Goal: Task Accomplishment & Management: Manage account settings

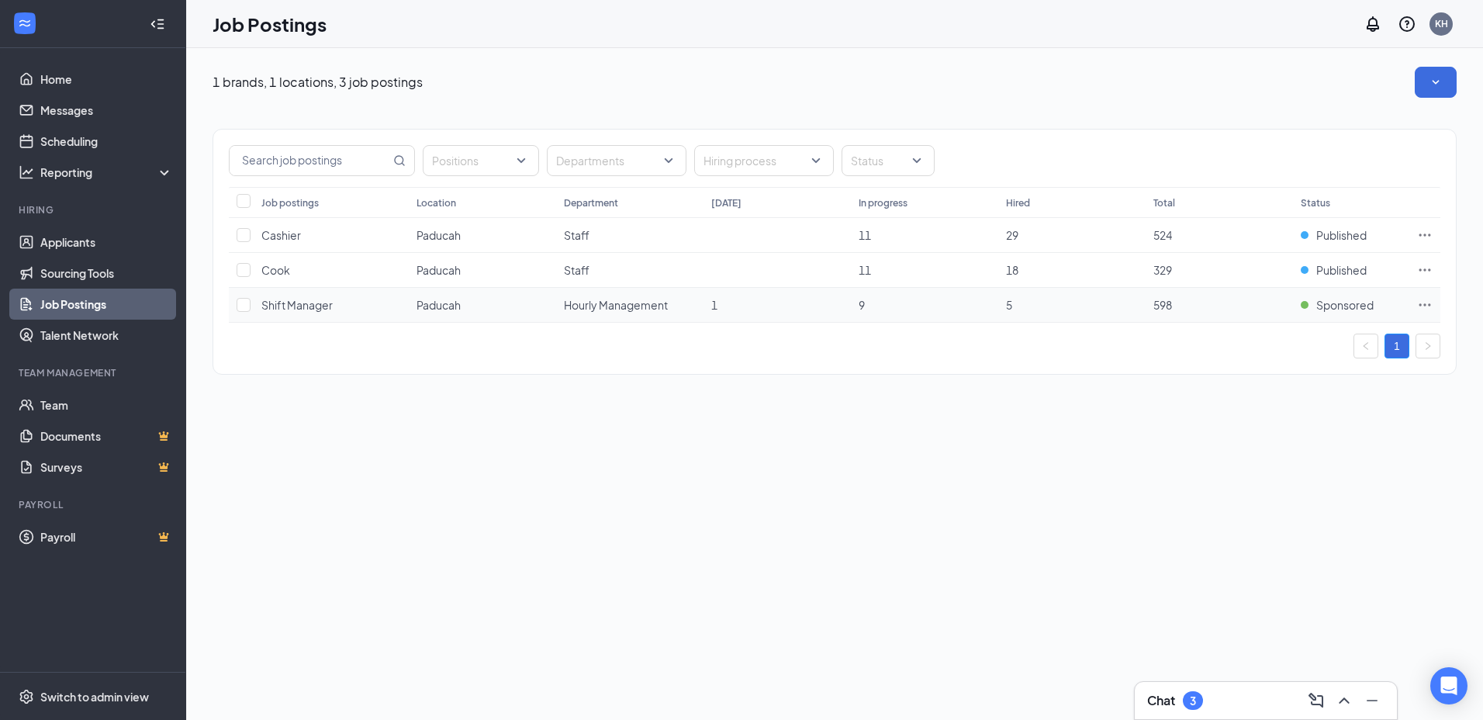
click at [299, 314] on td "Shift Manager" at bounding box center [331, 305] width 155 height 35
click at [309, 302] on span "Shift Manager" at bounding box center [296, 305] width 71 height 14
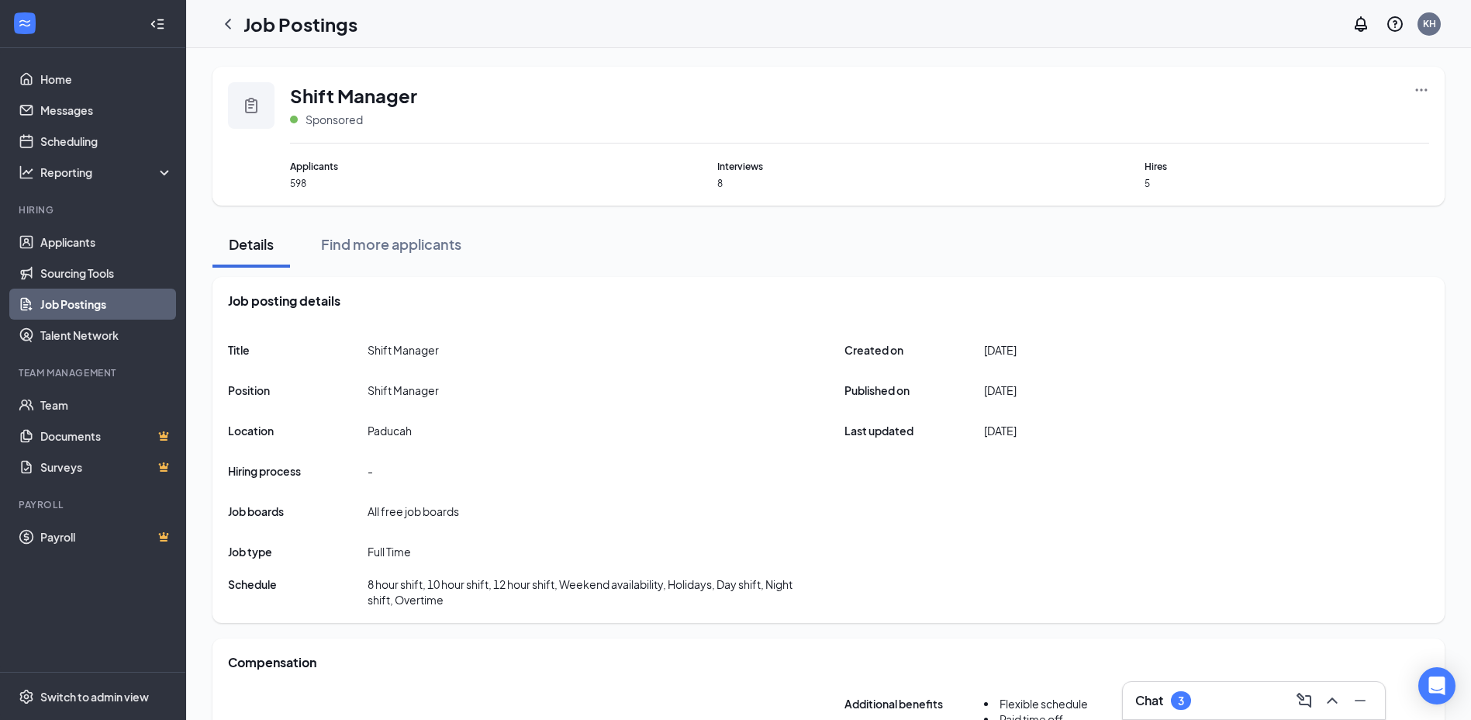
click at [1412, 89] on div "Shift Manager Sponsored" at bounding box center [859, 112] width 1139 height 61
click at [1421, 86] on icon "Ellipses" at bounding box center [1422, 90] width 16 height 16
click at [1222, 216] on span "View applicants" at bounding box center [1248, 223] width 79 height 14
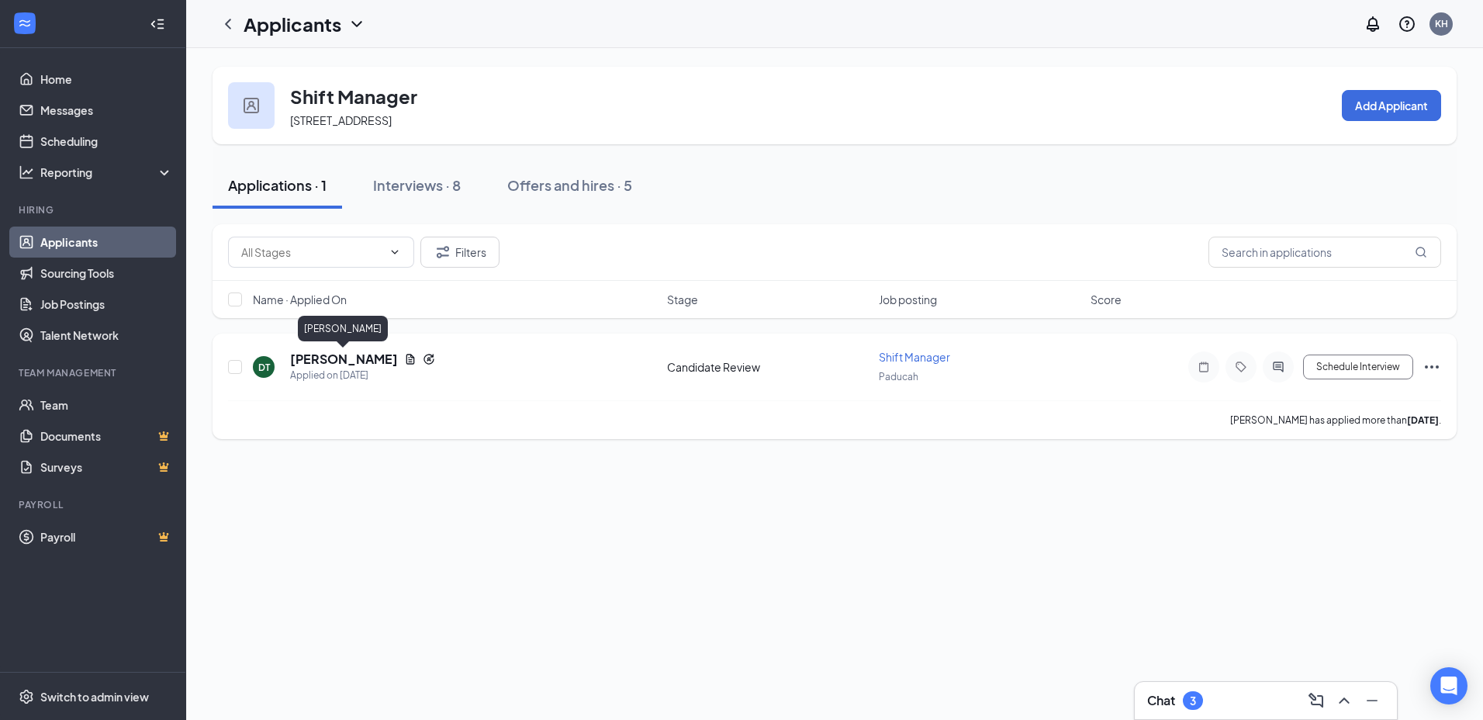
click at [312, 354] on h5 "[PERSON_NAME]" at bounding box center [344, 358] width 108 height 17
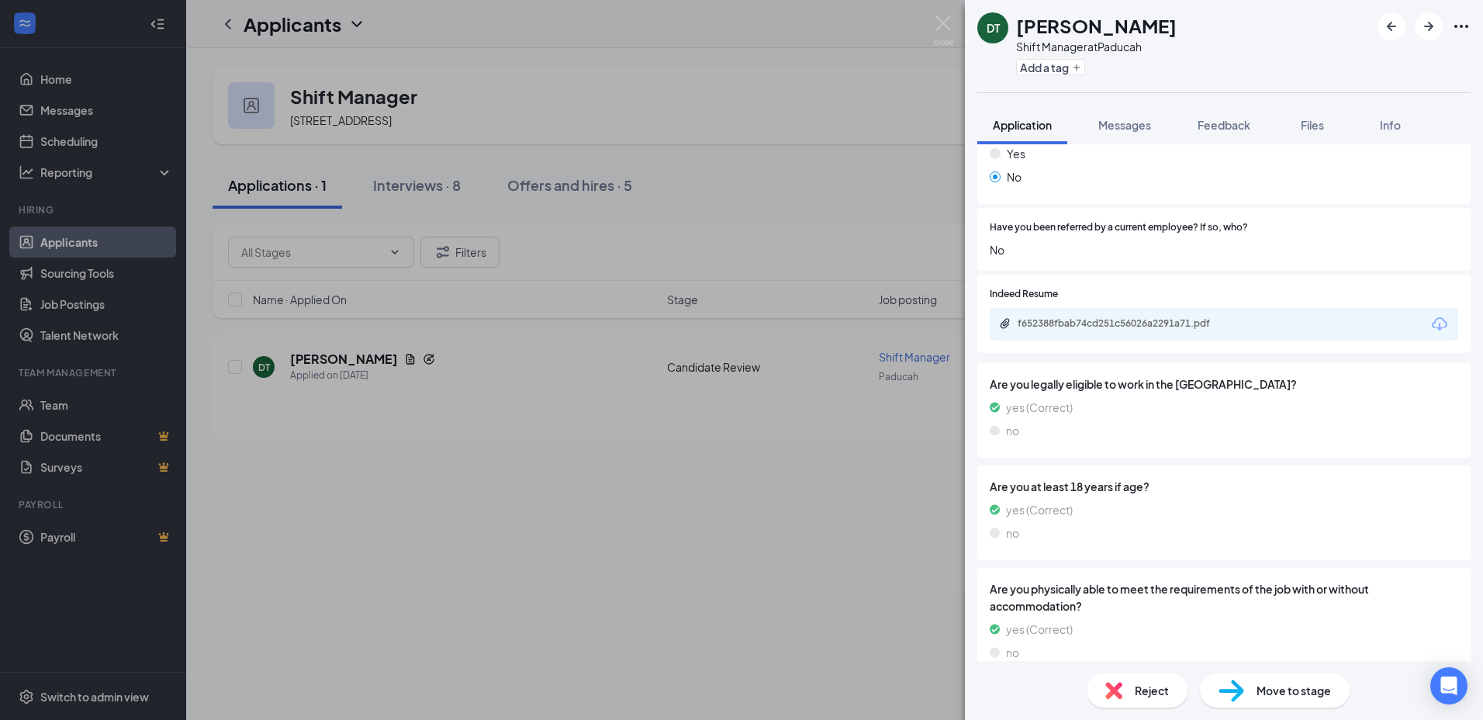
scroll to position [723, 0]
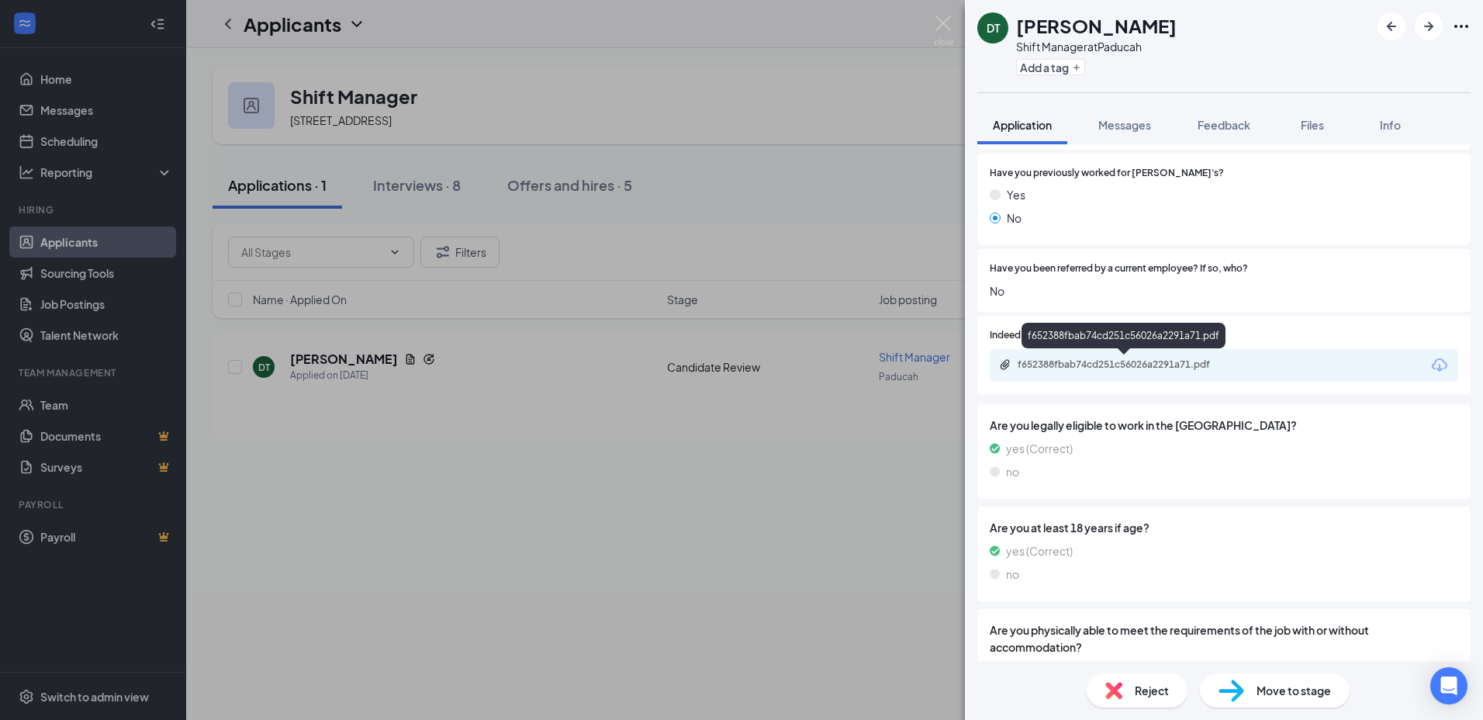
click at [1098, 368] on div "f652388fbab74cd251c56026a2291a71.pdf" at bounding box center [1125, 364] width 217 height 12
click at [1130, 133] on button "Messages" at bounding box center [1124, 124] width 84 height 39
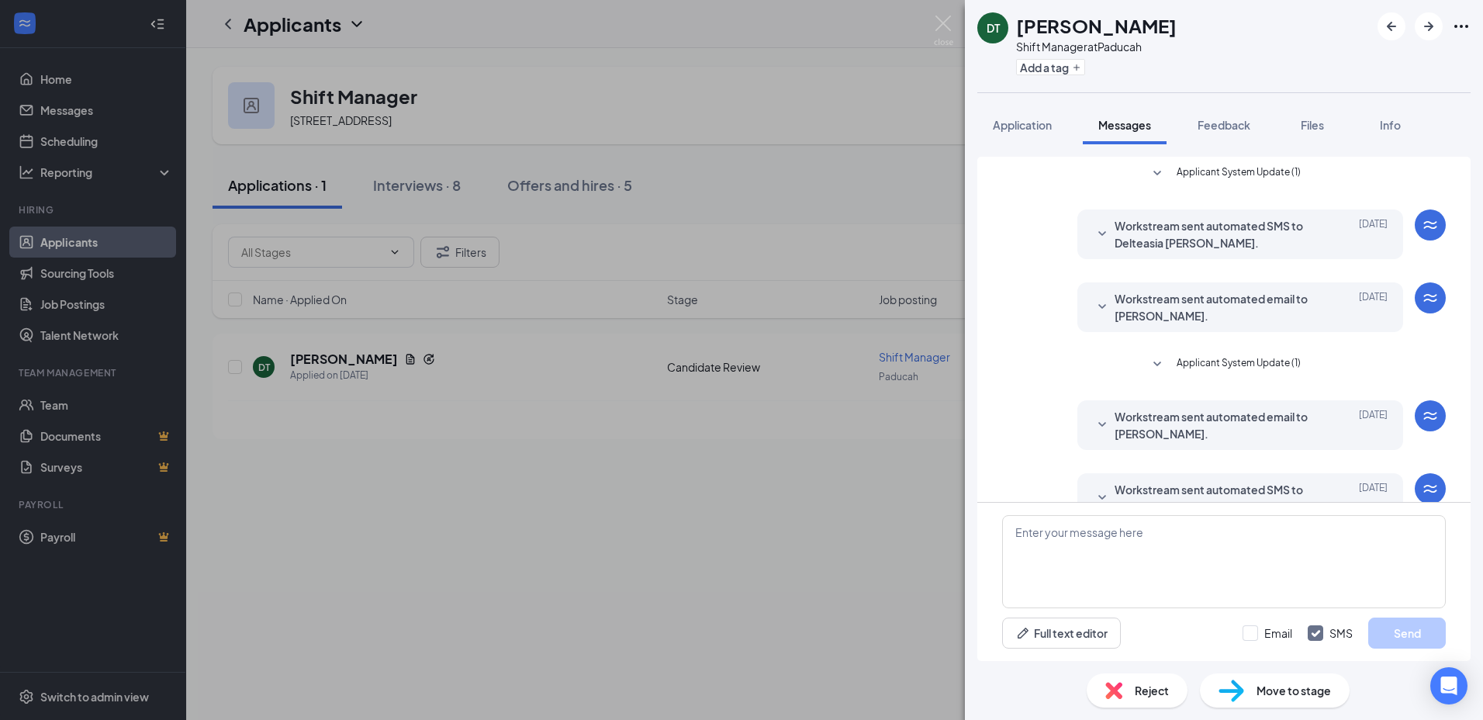
click at [1093, 226] on icon "SmallChevronDown" at bounding box center [1102, 234] width 19 height 19
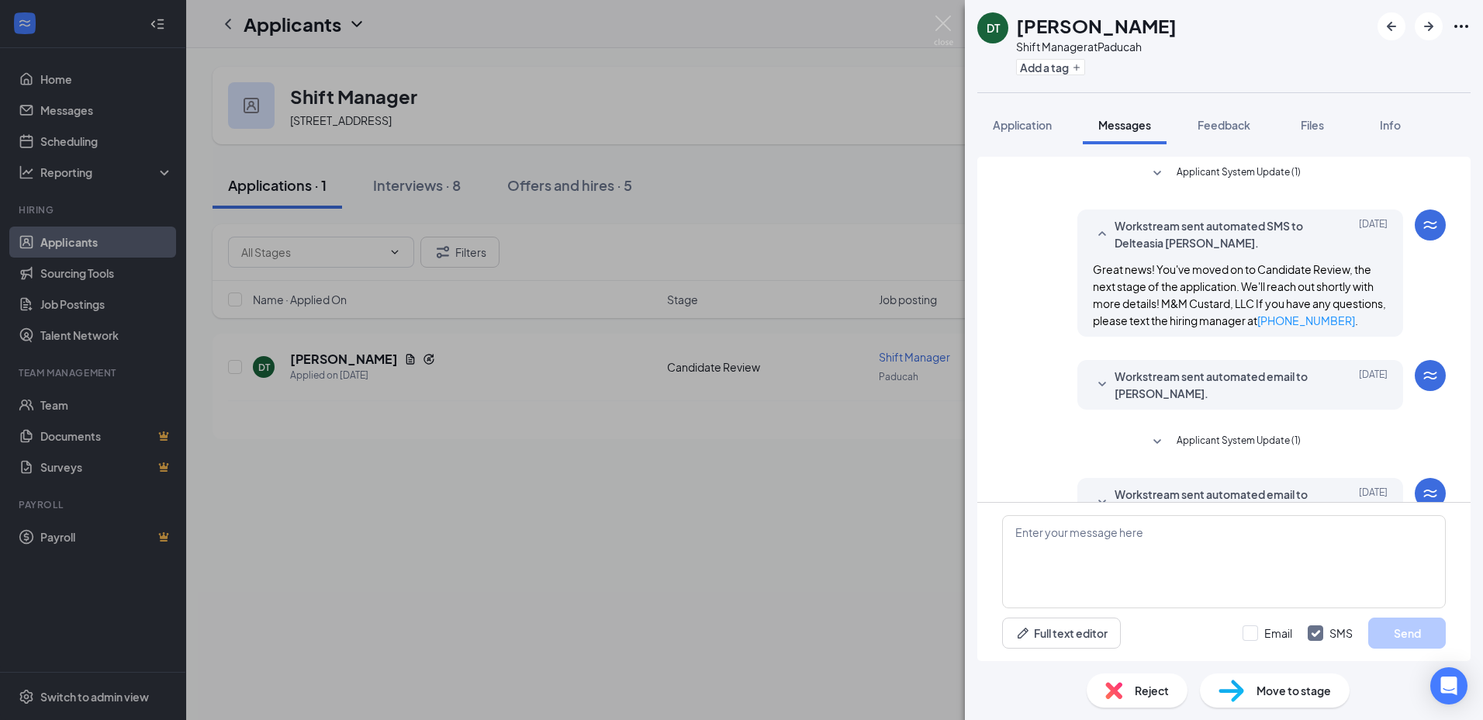
click at [1097, 394] on icon "SmallChevronDown" at bounding box center [1102, 384] width 19 height 19
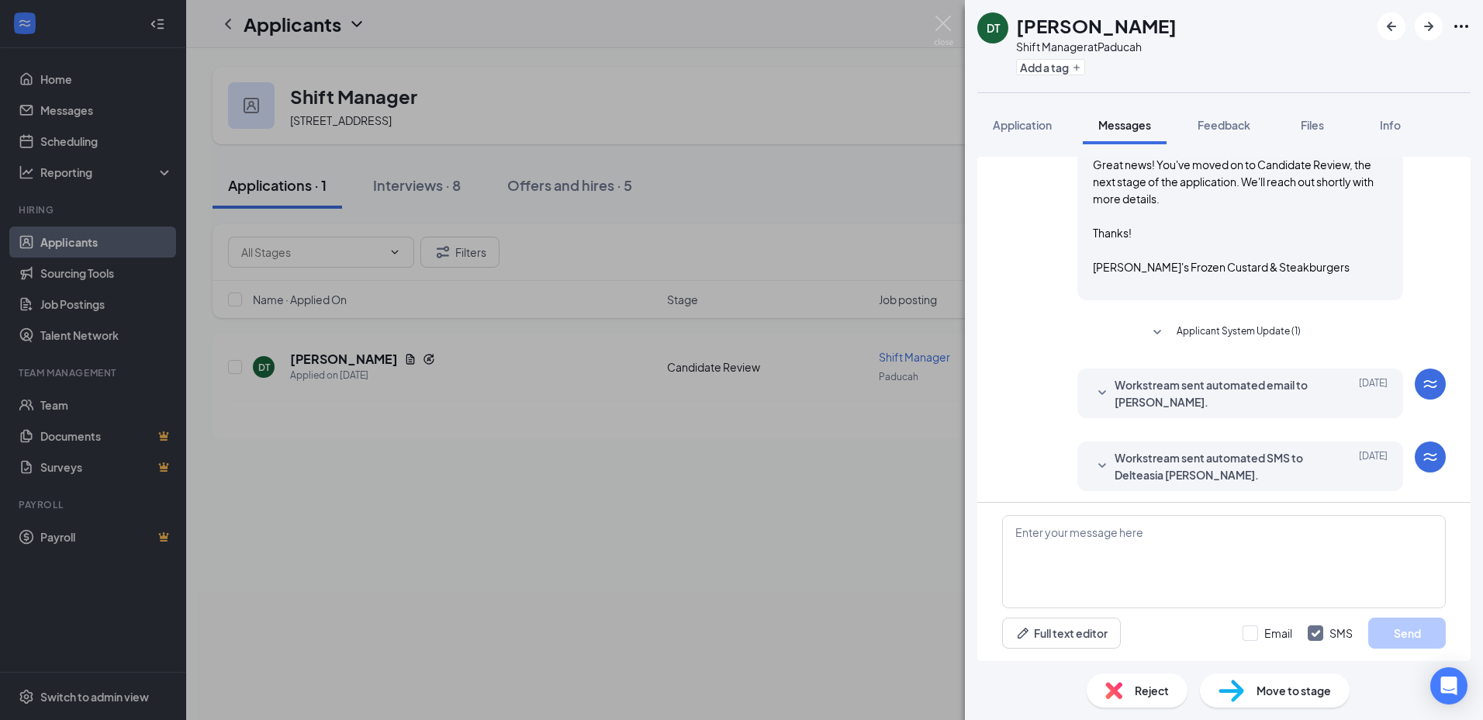
scroll to position [294, 0]
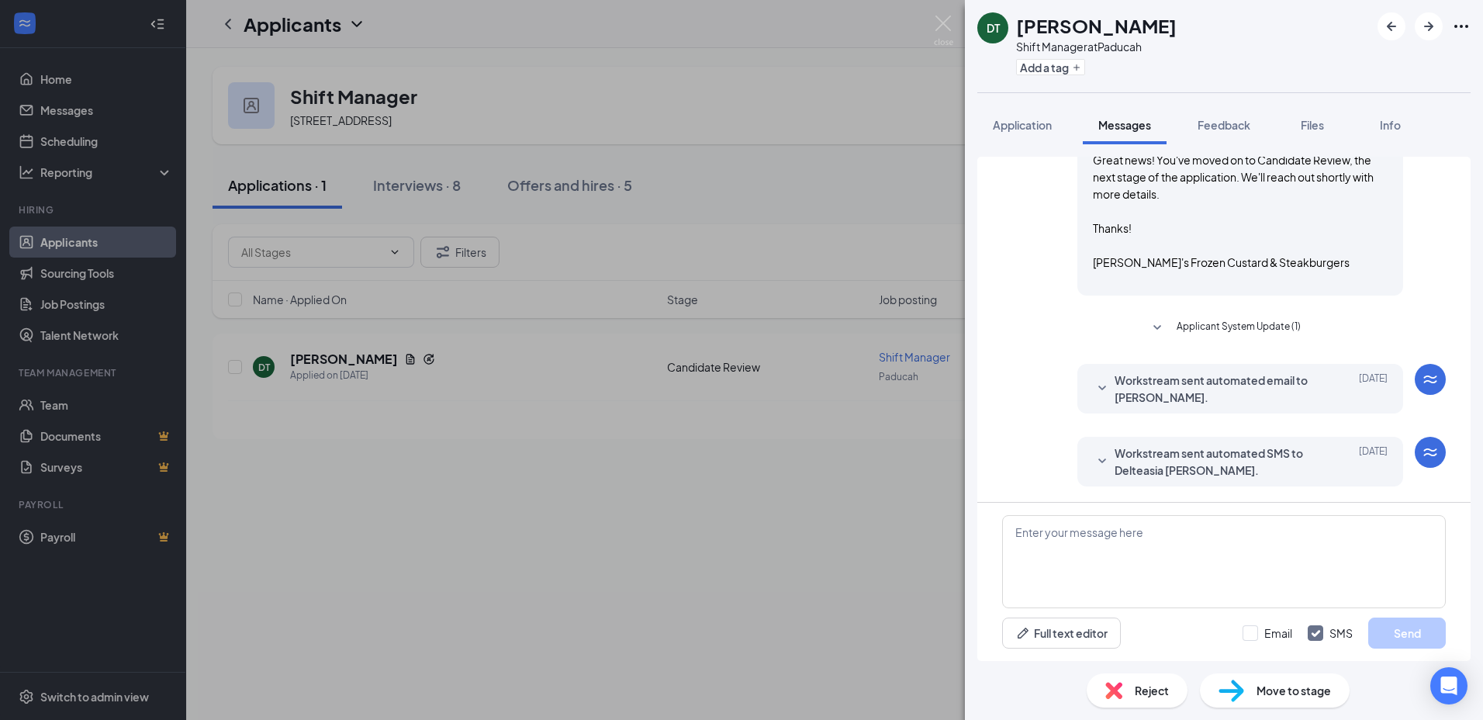
click at [1093, 377] on div at bounding box center [1102, 388] width 19 height 34
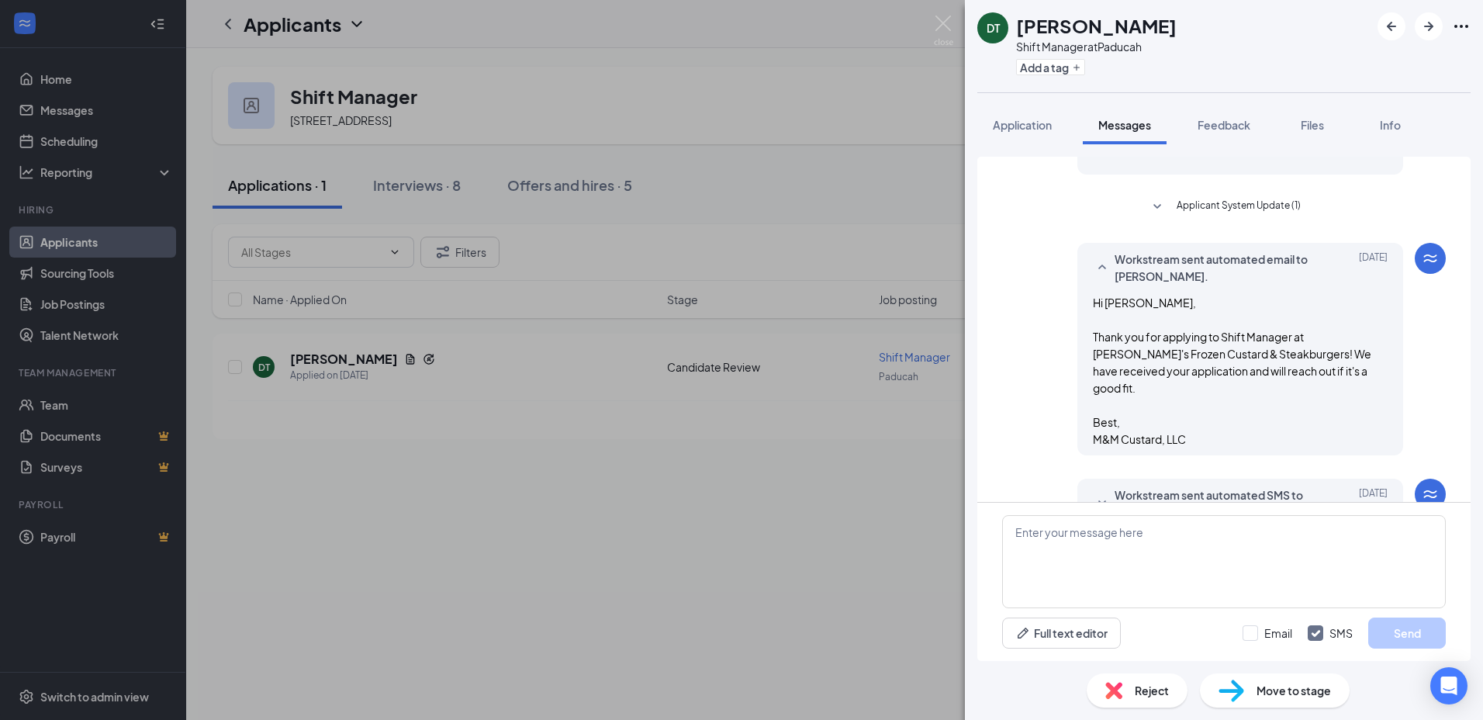
scroll to position [440, 0]
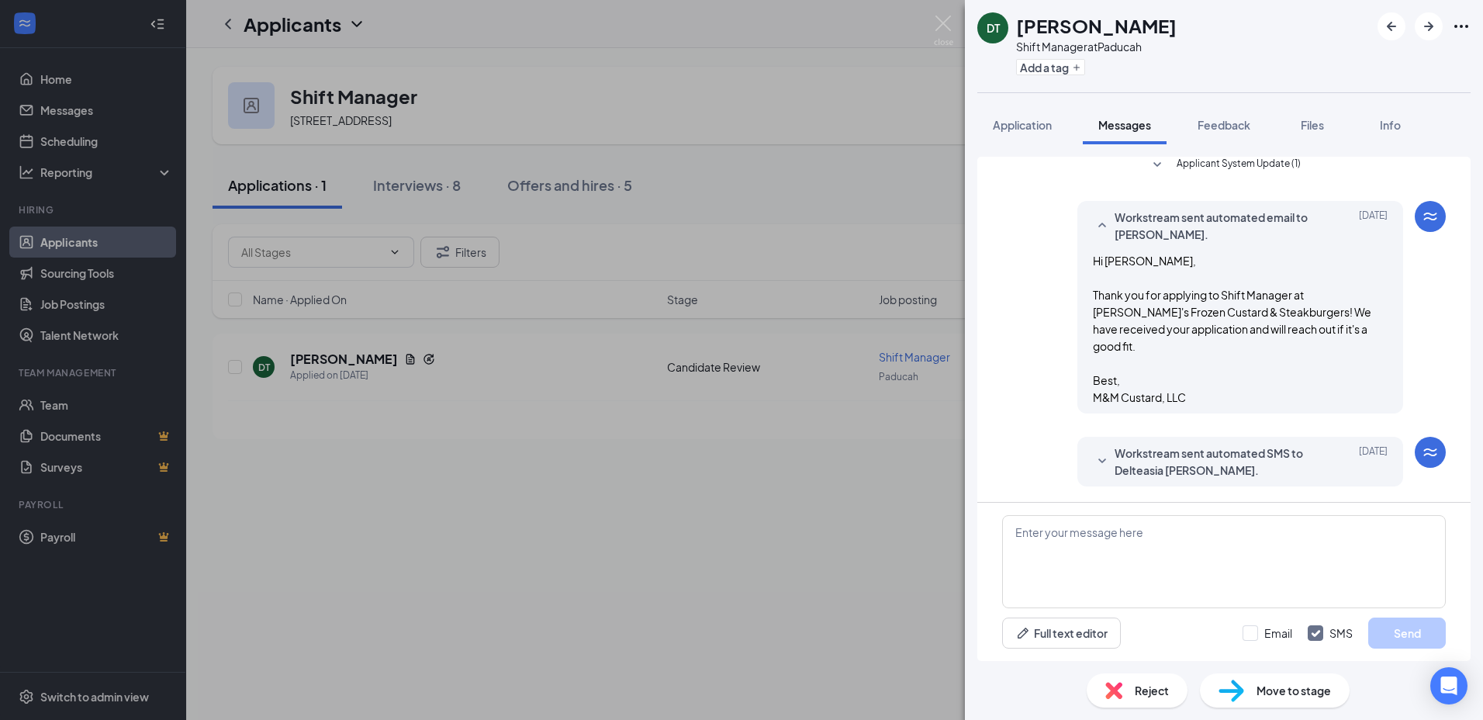
click at [1093, 457] on icon "SmallChevronDown" at bounding box center [1102, 461] width 19 height 19
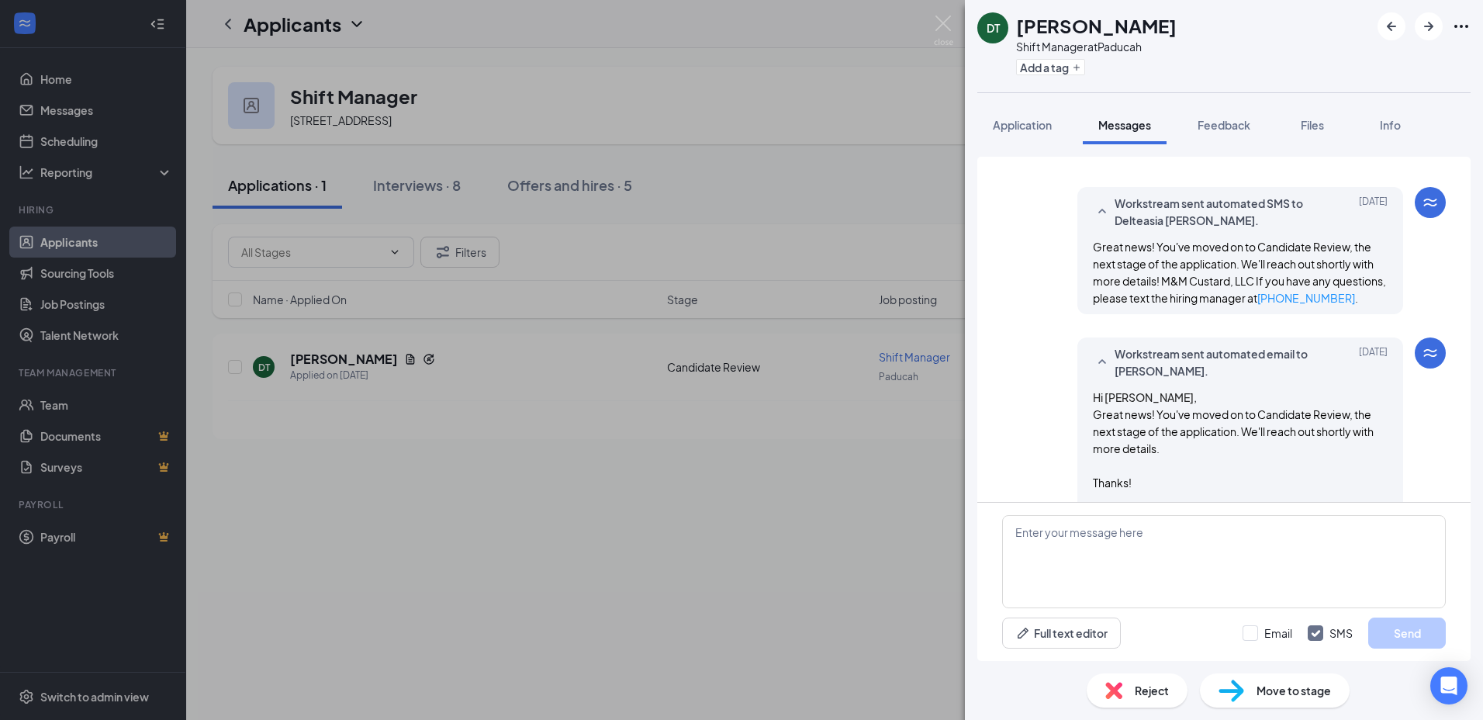
scroll to position [0, 0]
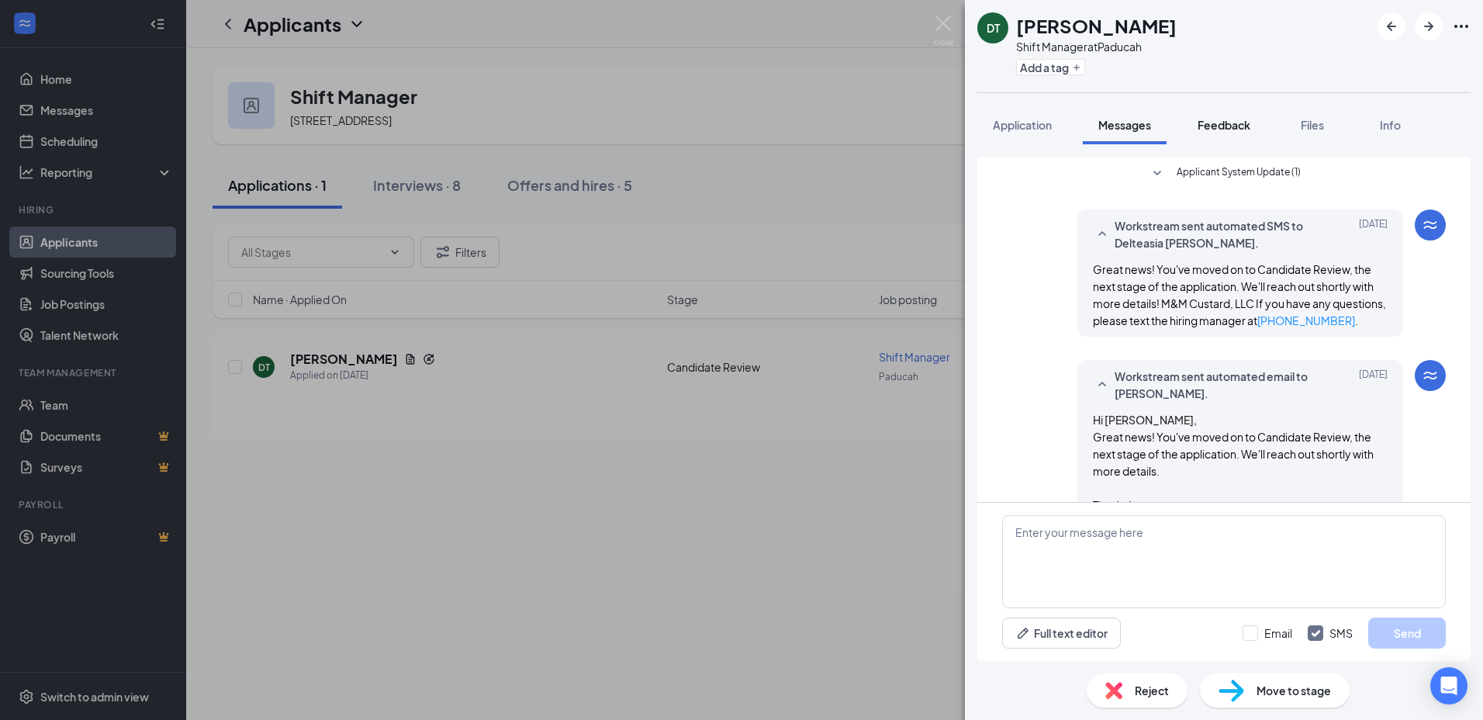
click at [1230, 119] on span "Feedback" at bounding box center [1223, 125] width 53 height 14
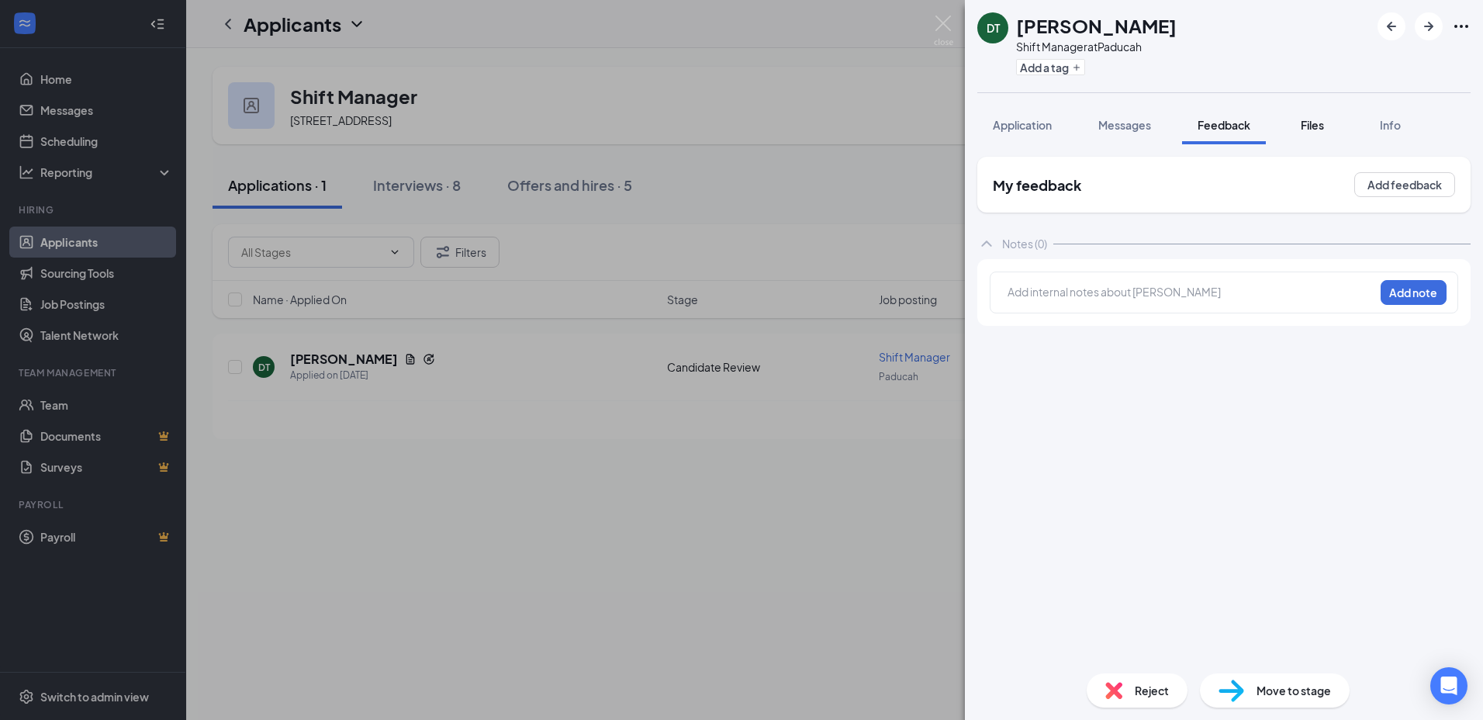
click at [1323, 120] on span "Files" at bounding box center [1311, 125] width 23 height 14
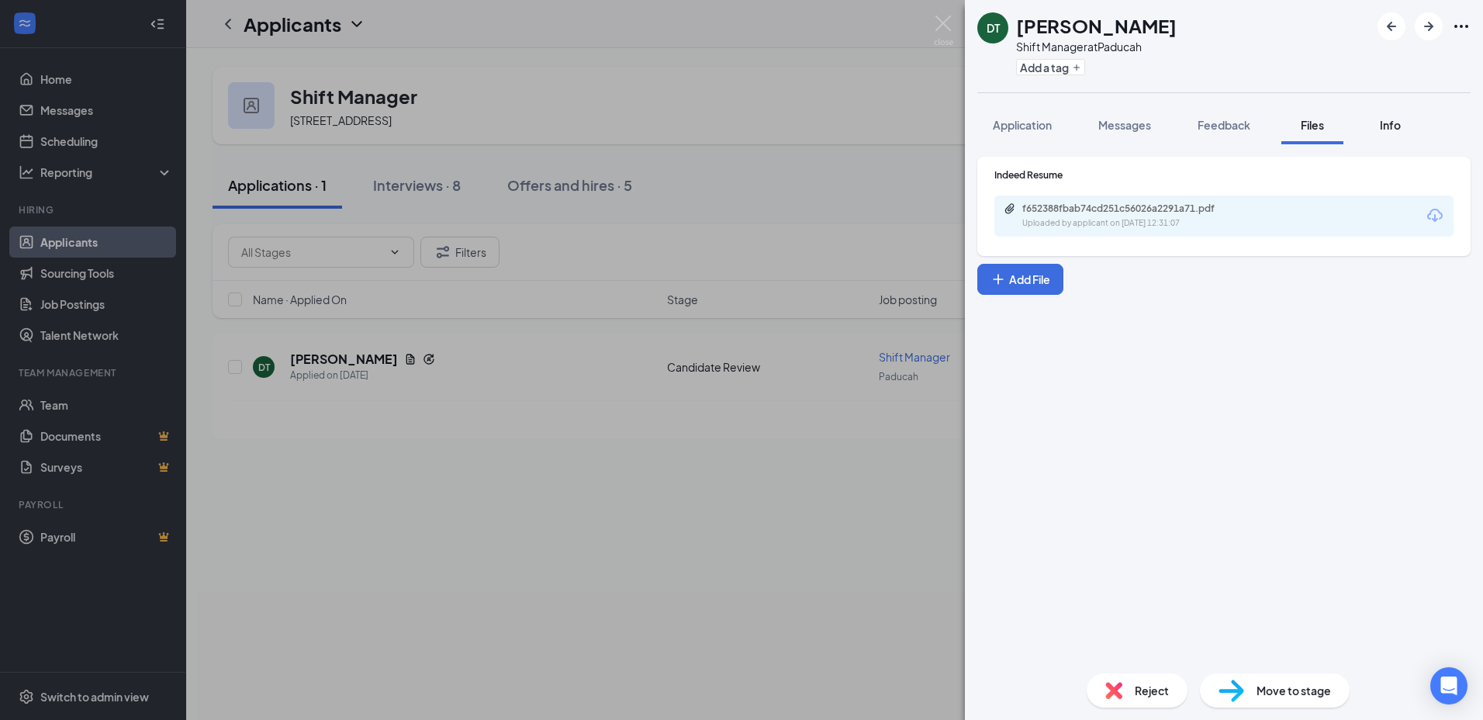
click at [1392, 135] on button "Info" at bounding box center [1389, 124] width 62 height 39
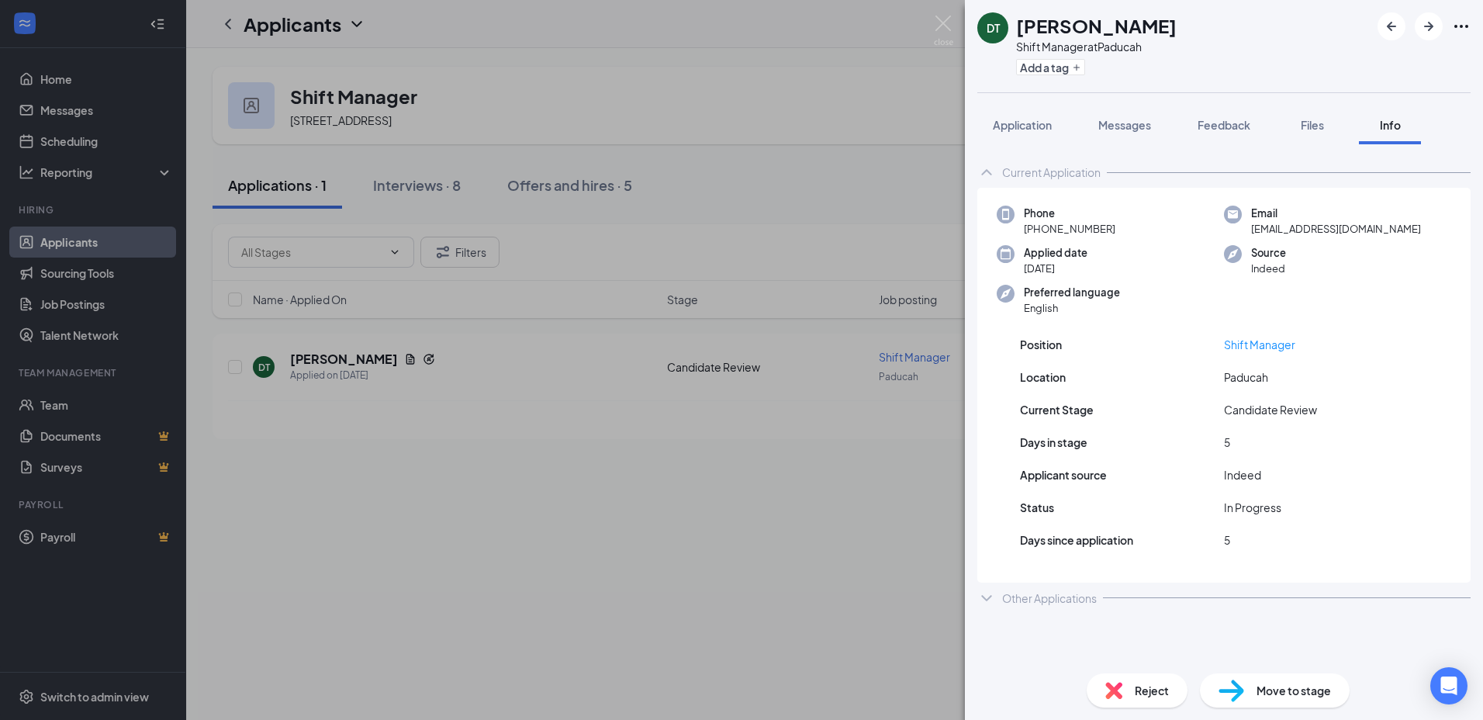
click at [798, 31] on div "DT Delteasia [PERSON_NAME] Manager at [GEOGRAPHIC_DATA] Add a tag Application M…" at bounding box center [741, 360] width 1483 height 720
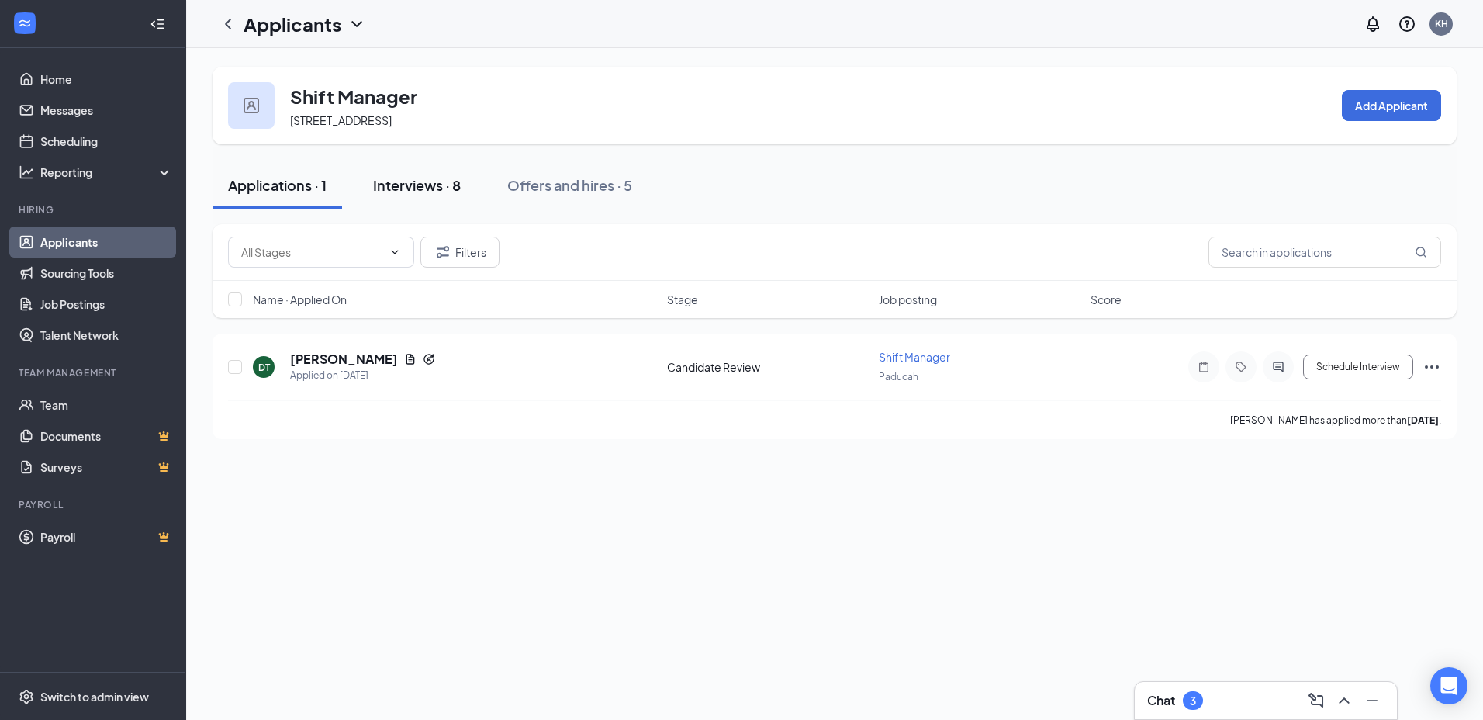
click at [406, 186] on div "Interviews · 8" at bounding box center [417, 184] width 88 height 19
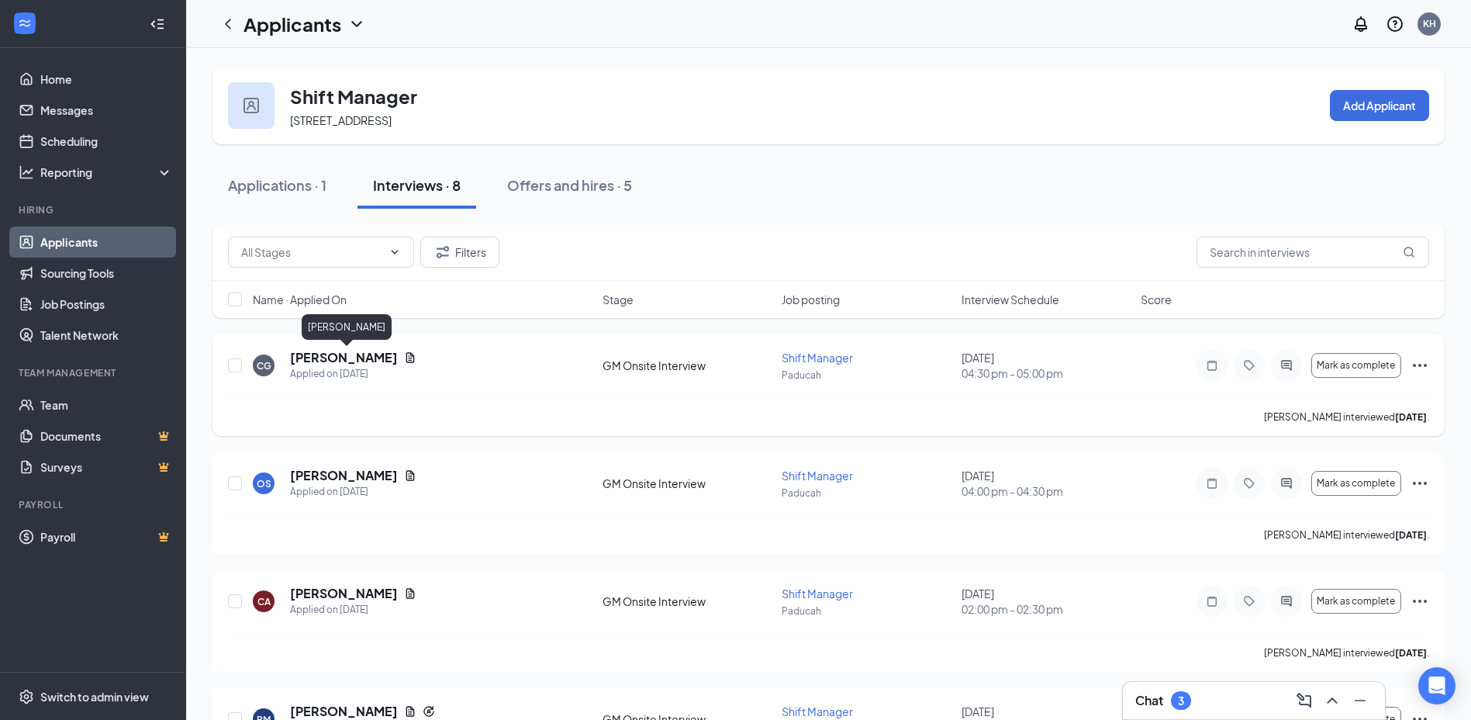
click at [355, 354] on h5 "[PERSON_NAME]" at bounding box center [344, 357] width 108 height 17
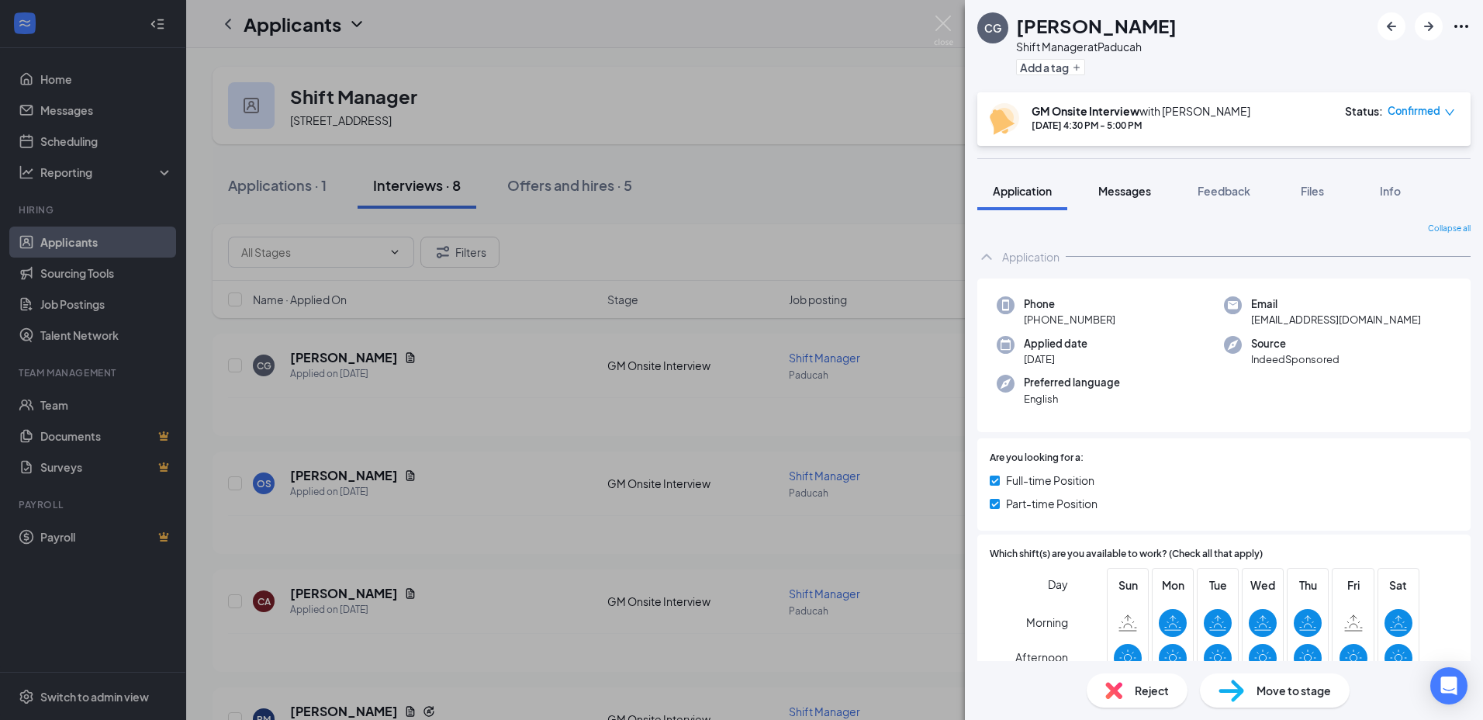
click at [1131, 192] on span "Messages" at bounding box center [1124, 191] width 53 height 14
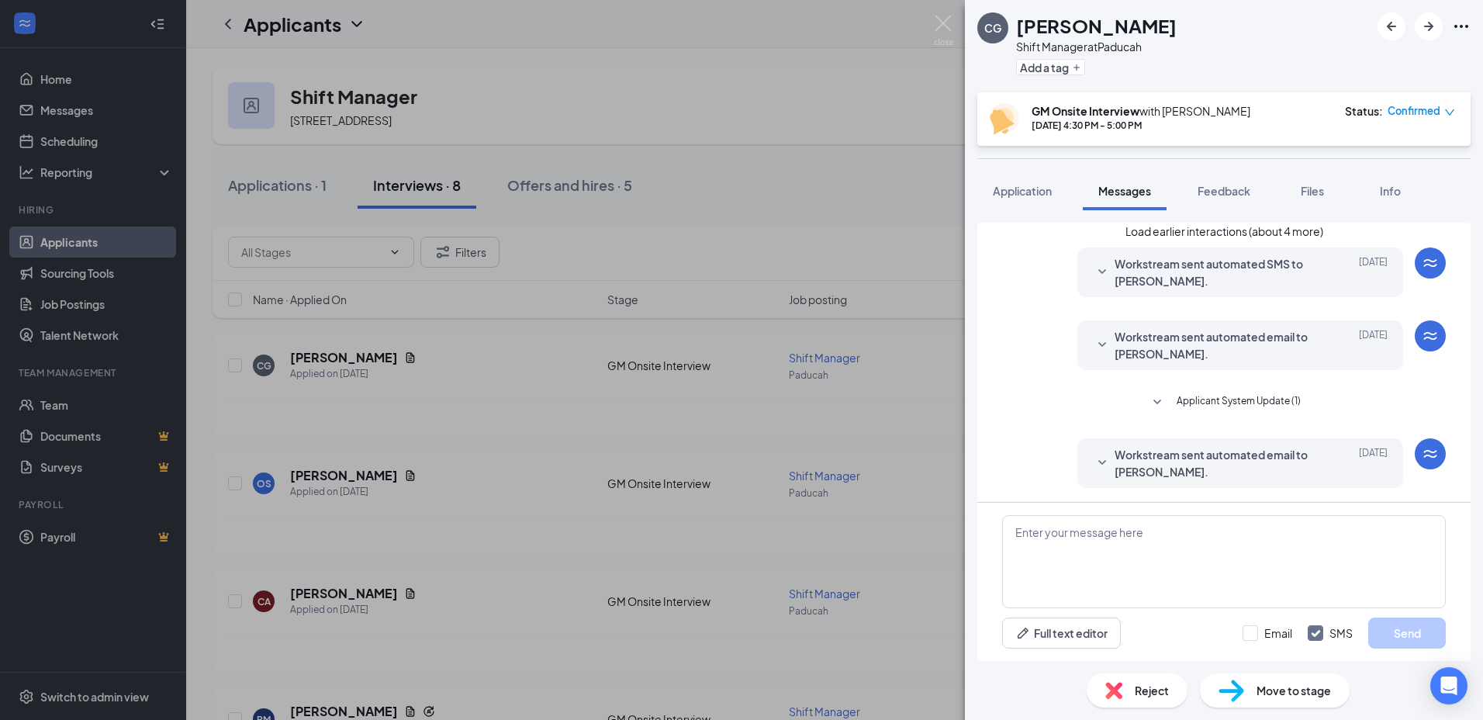
click at [1199, 240] on button "Load earlier interactions (about 4 more)" at bounding box center [1224, 231] width 198 height 17
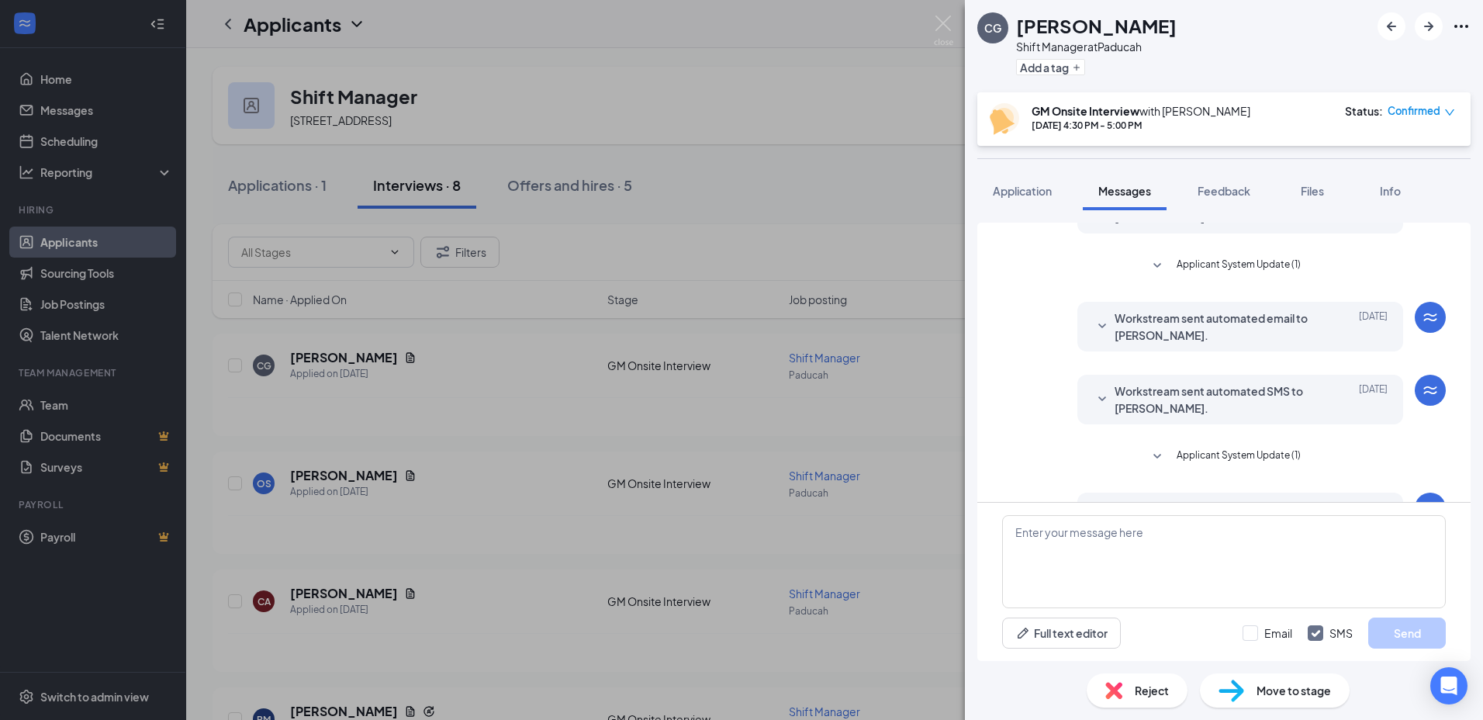
scroll to position [585, 0]
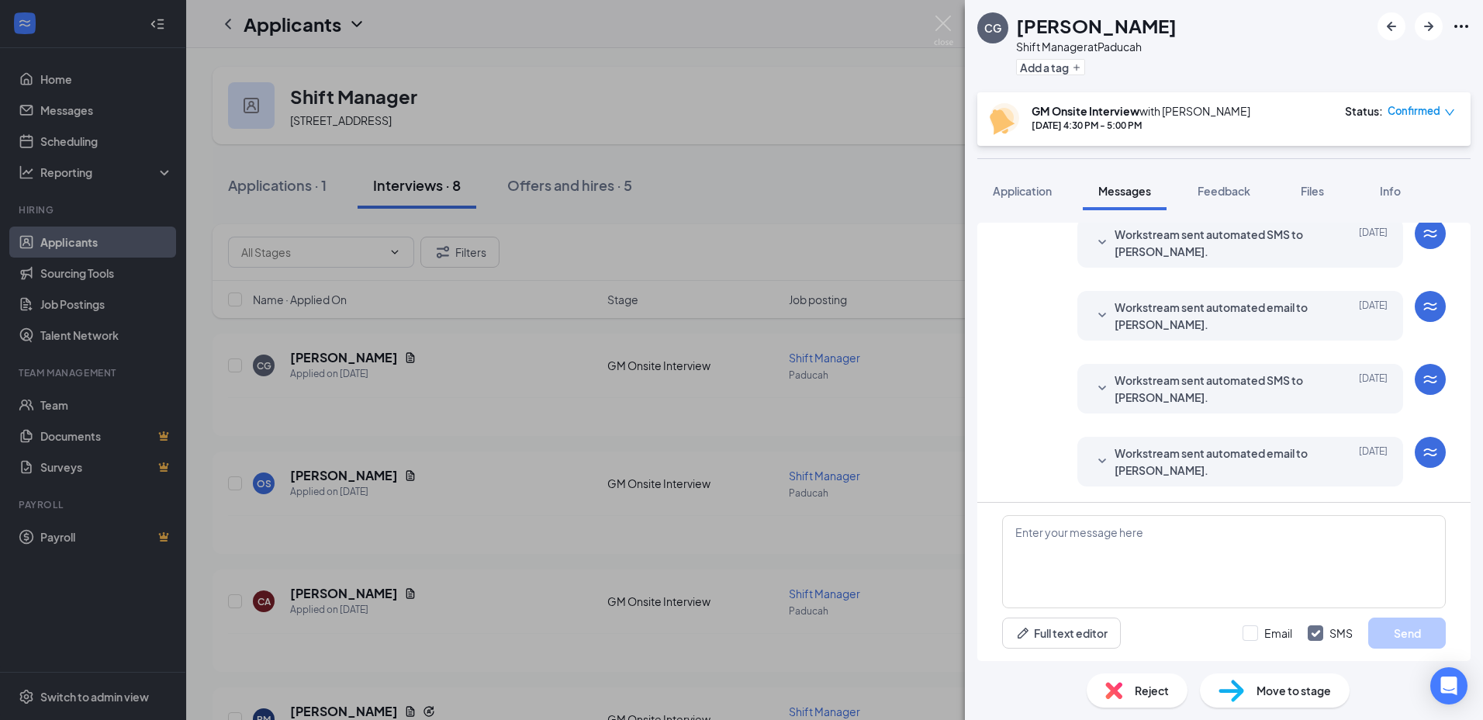
click at [1093, 457] on icon "SmallChevronDown" at bounding box center [1102, 461] width 19 height 19
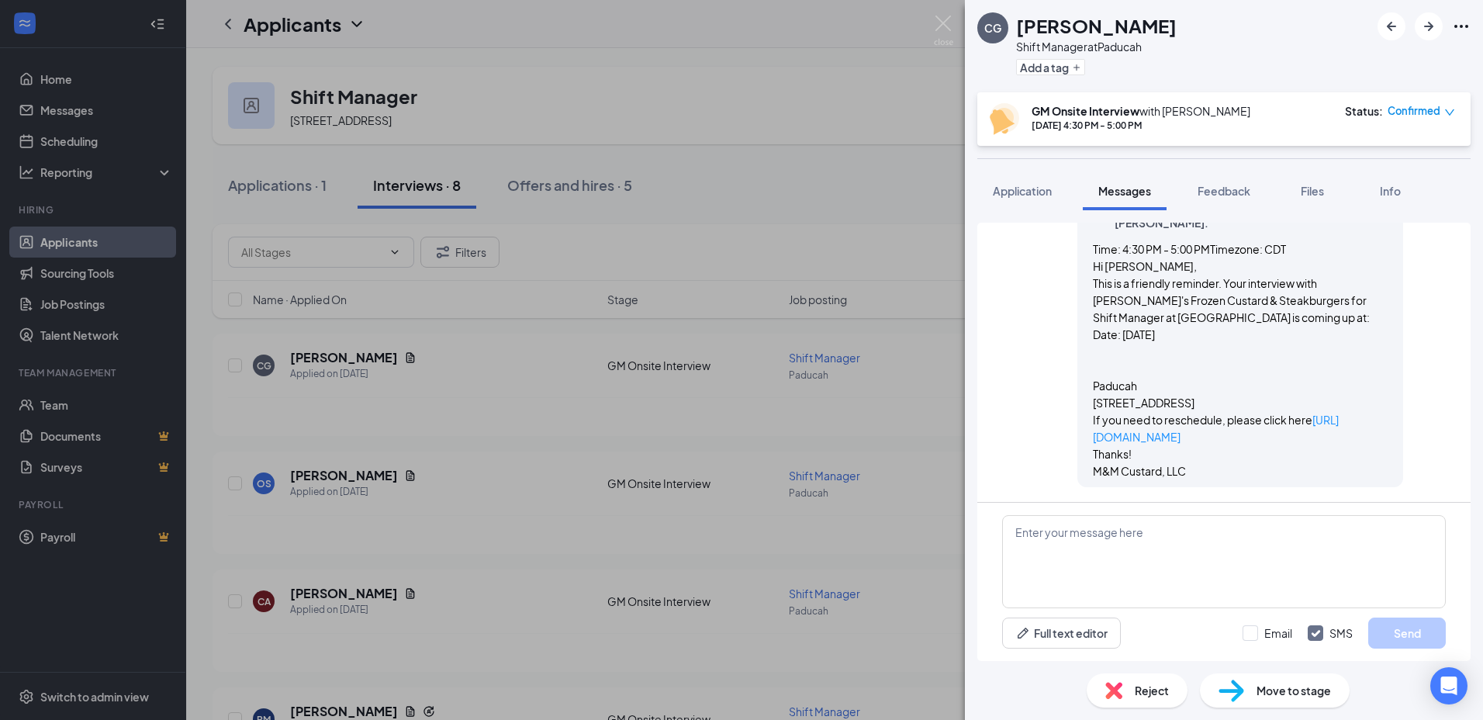
scroll to position [833, 0]
click at [1215, 195] on span "Feedback" at bounding box center [1223, 191] width 53 height 14
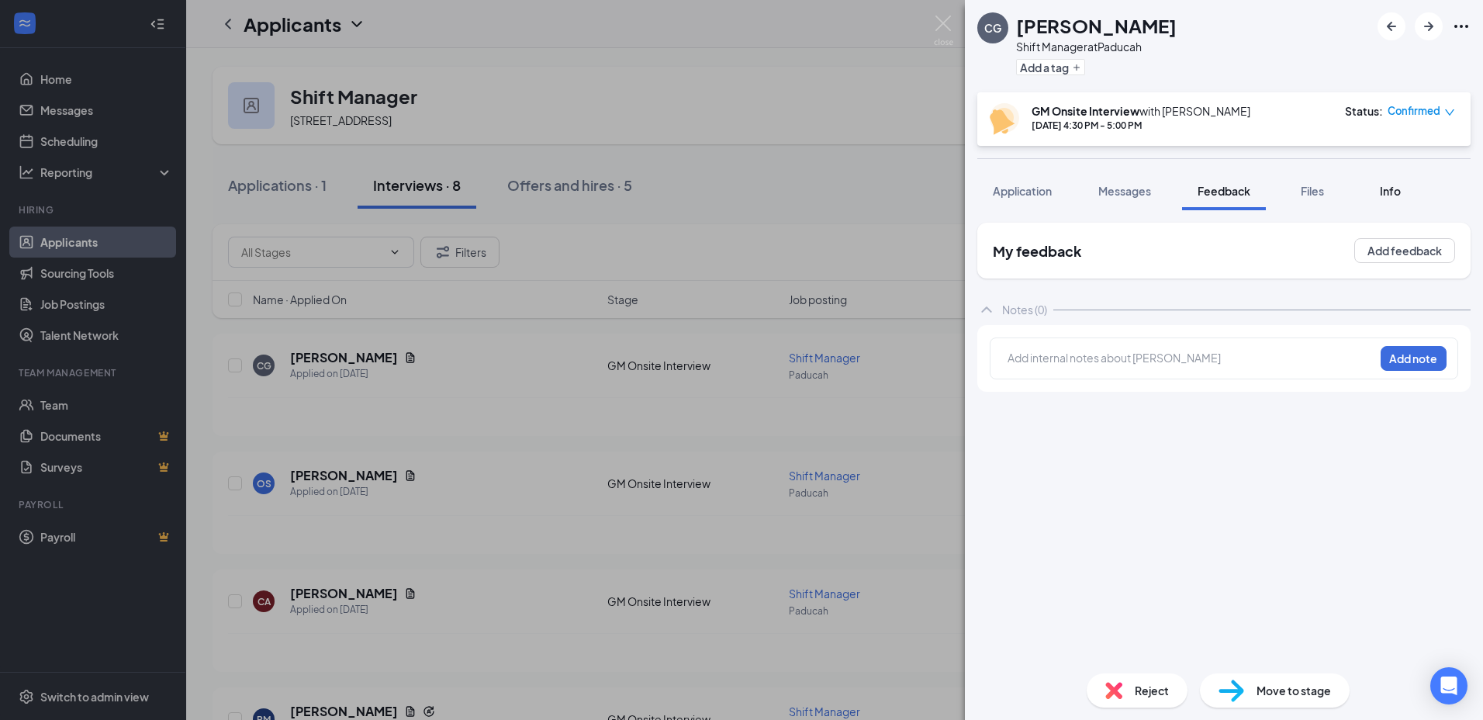
click at [1407, 199] on button "Info" at bounding box center [1389, 190] width 62 height 39
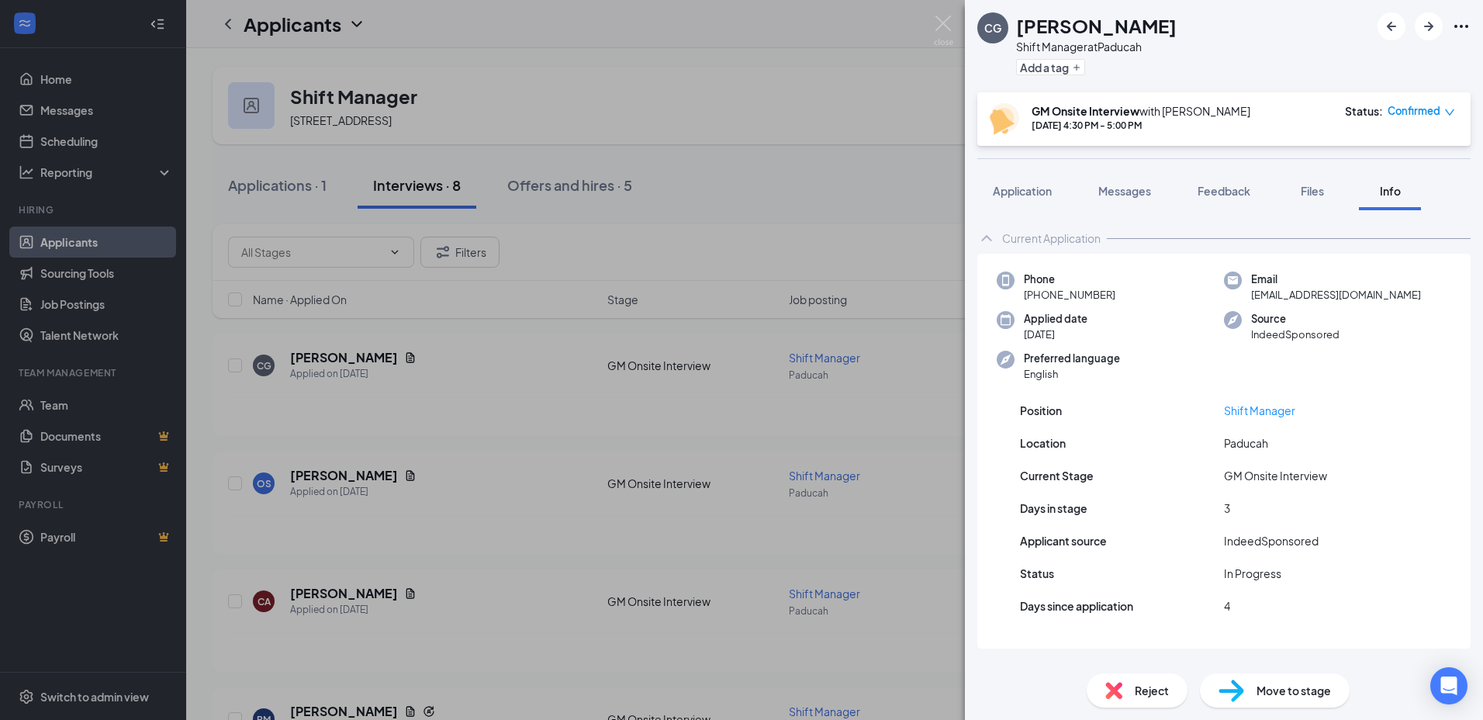
click at [1449, 109] on icon "down" at bounding box center [1449, 112] width 11 height 11
click at [1445, 109] on icon "down" at bounding box center [1449, 112] width 11 height 11
click at [1036, 194] on span "Application" at bounding box center [1021, 191] width 59 height 14
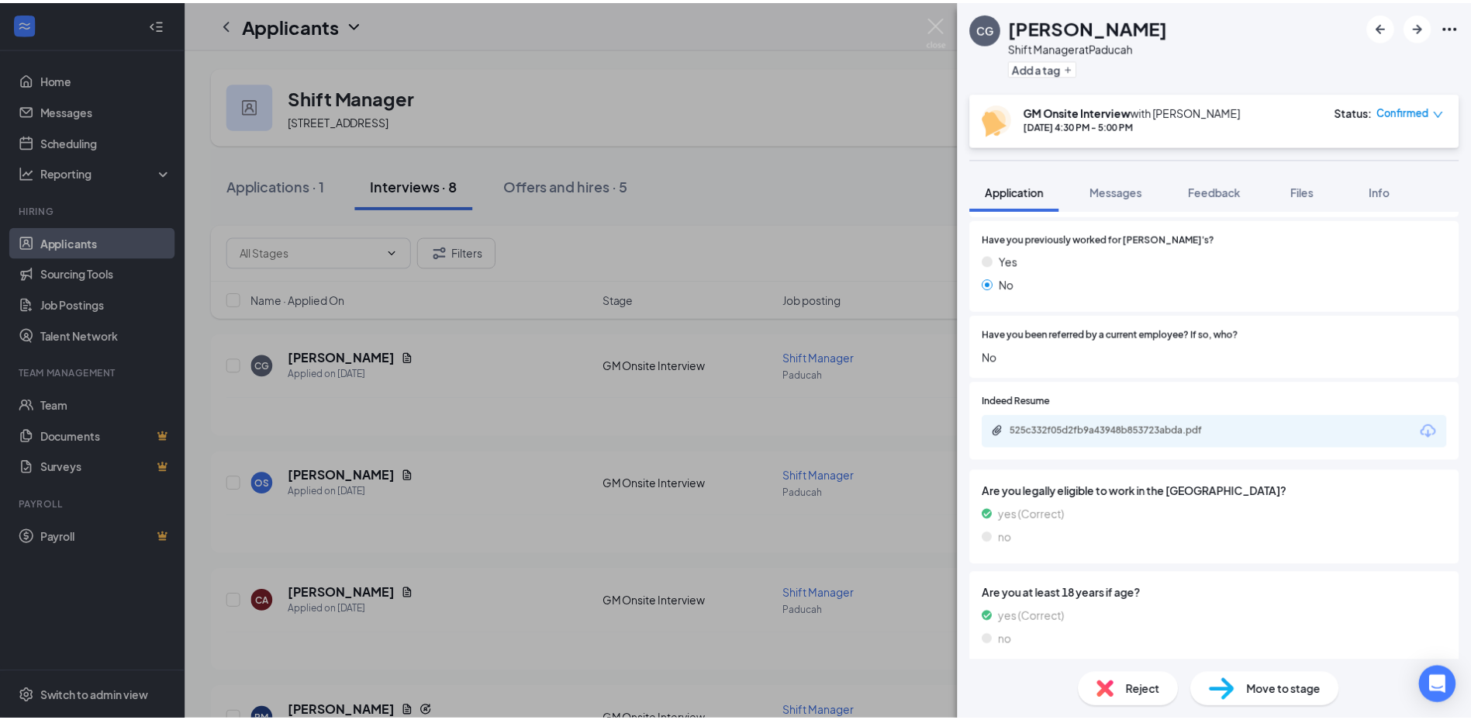
scroll to position [775, 0]
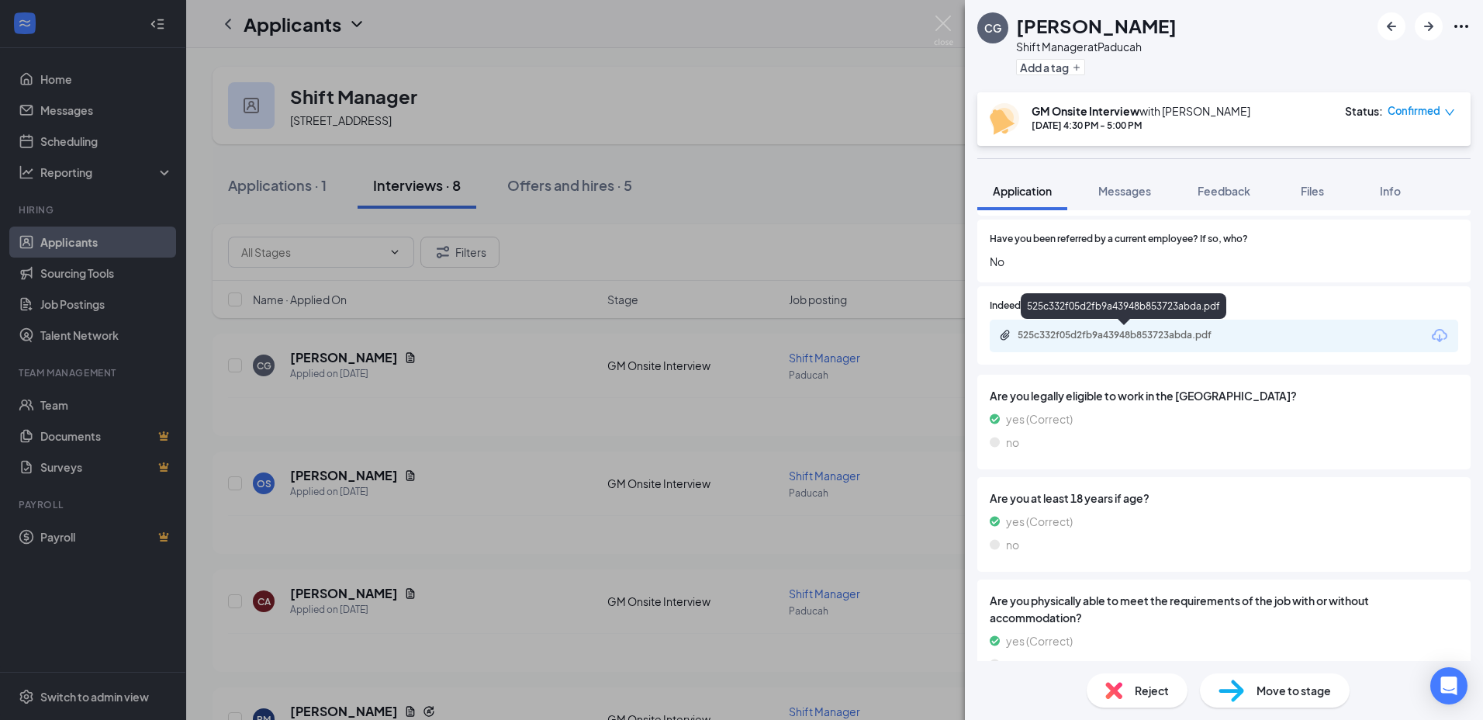
click at [1100, 337] on div "525c332f05d2fb9a43948b853723abda.pdf" at bounding box center [1125, 335] width 217 height 12
click at [770, 140] on div "CG [PERSON_NAME] Shift Manager at Paducah Add a tag GM Onsite Interview with [P…" at bounding box center [741, 360] width 1483 height 720
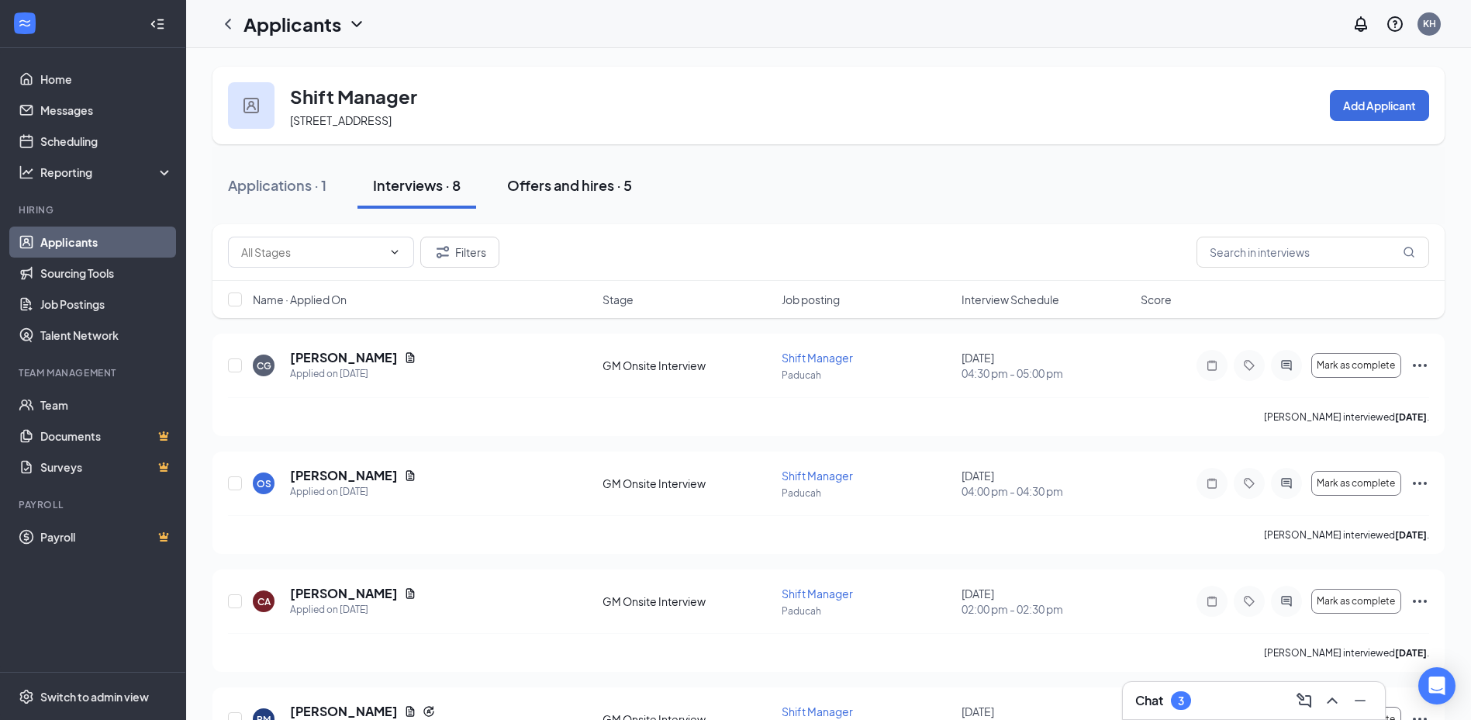
click at [534, 179] on div "Offers and hires · 5" at bounding box center [569, 184] width 125 height 19
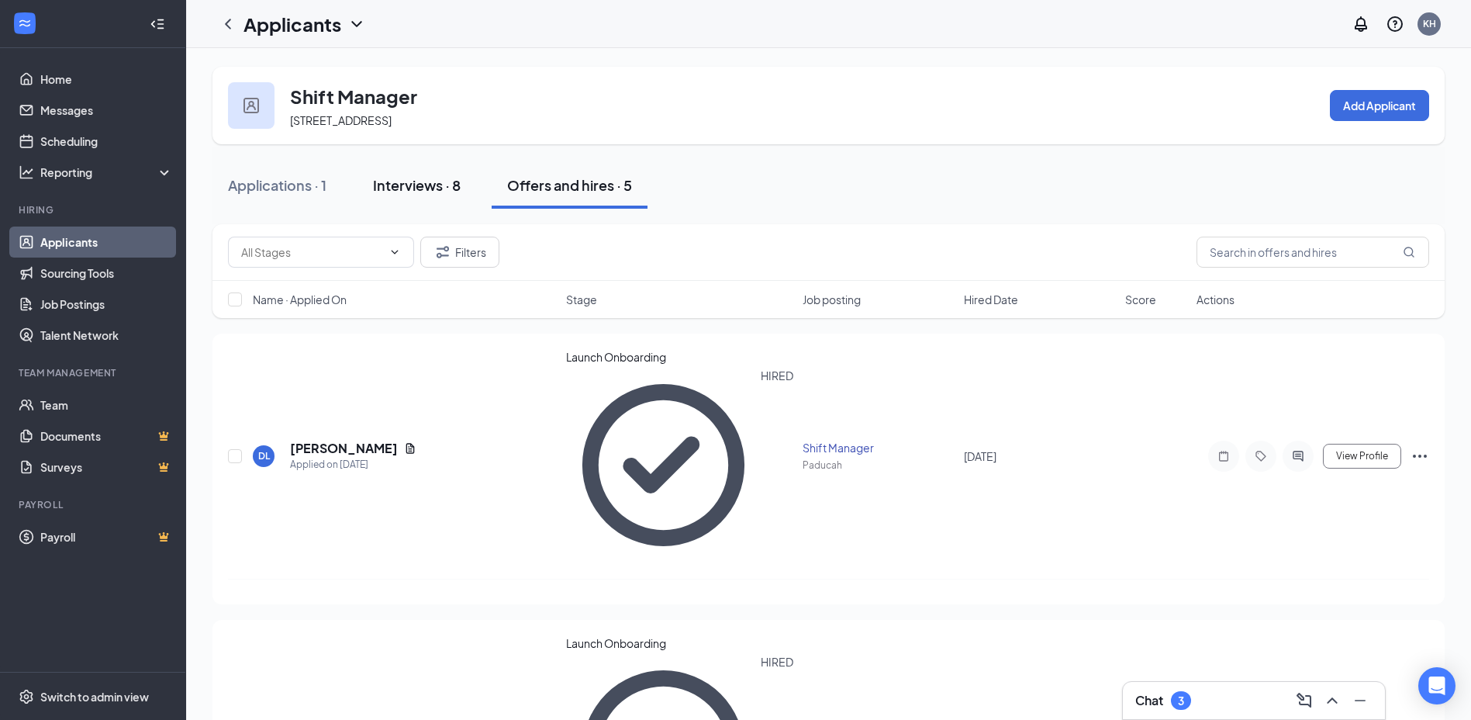
click at [420, 190] on div "Interviews · 8" at bounding box center [417, 184] width 88 height 19
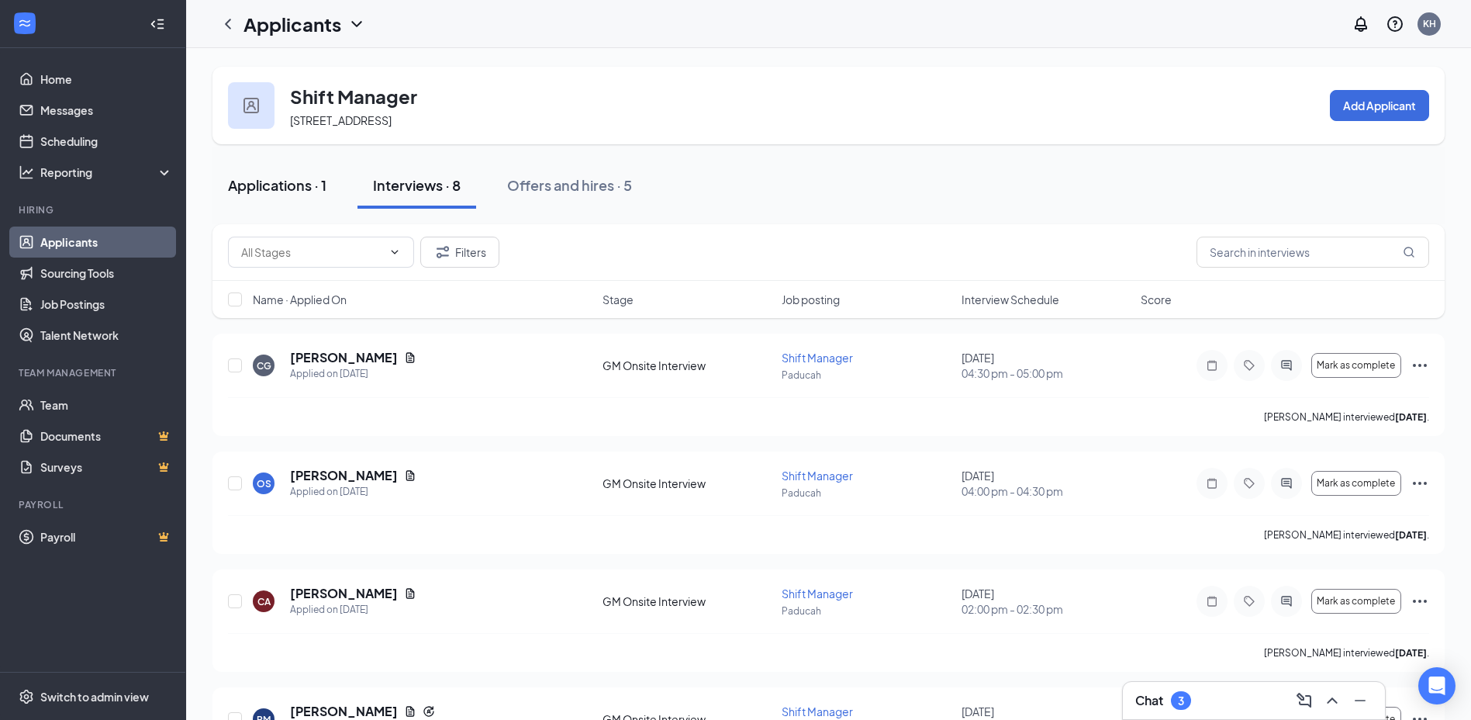
click at [282, 196] on button "Applications · 1" at bounding box center [276, 185] width 129 height 47
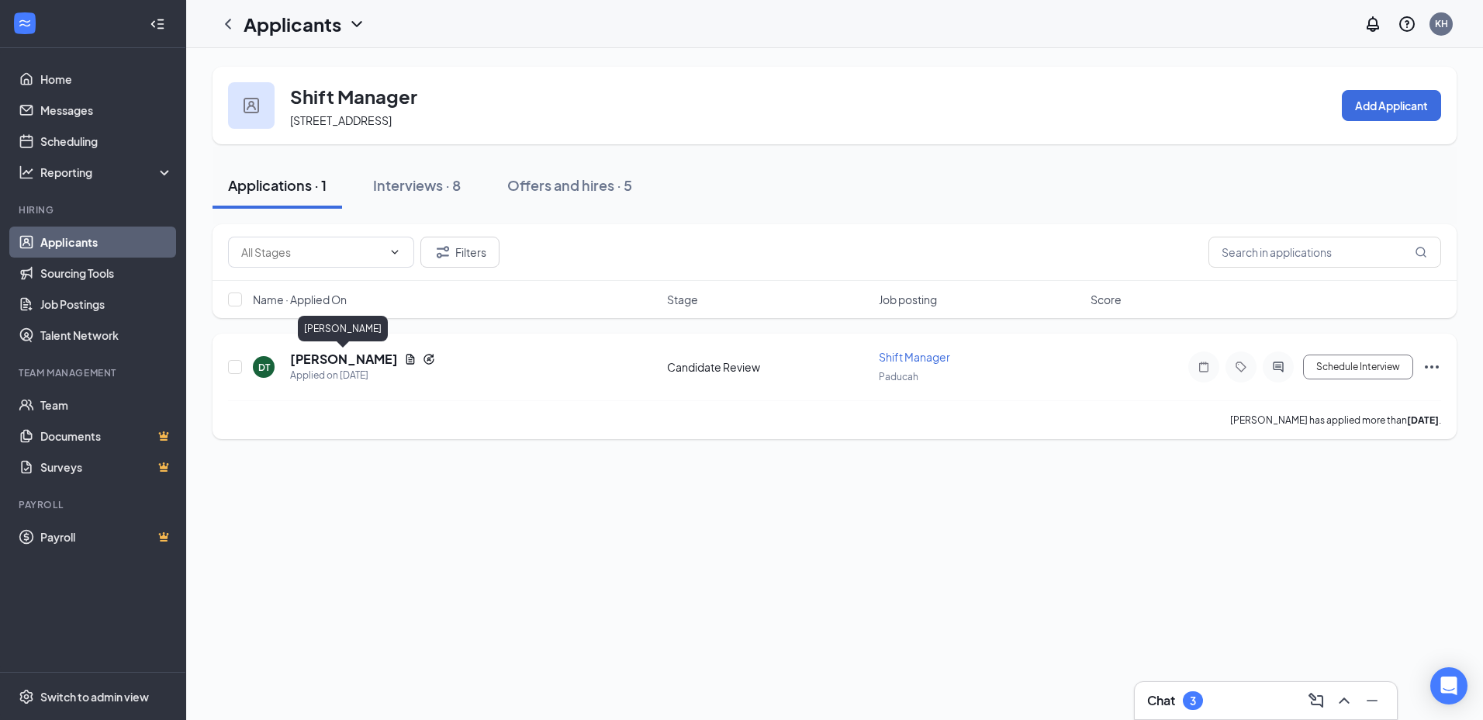
click at [361, 358] on h5 "[PERSON_NAME]" at bounding box center [344, 358] width 108 height 17
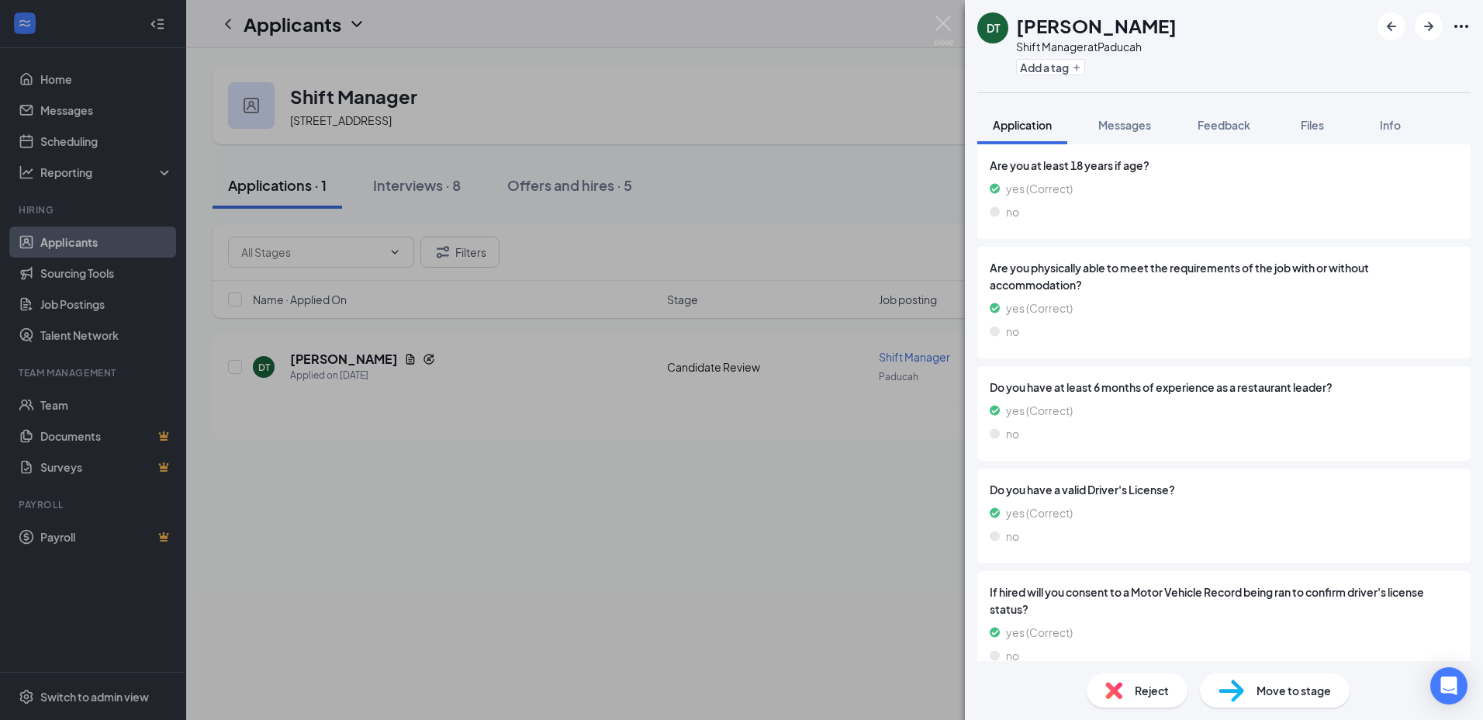
scroll to position [1111, 0]
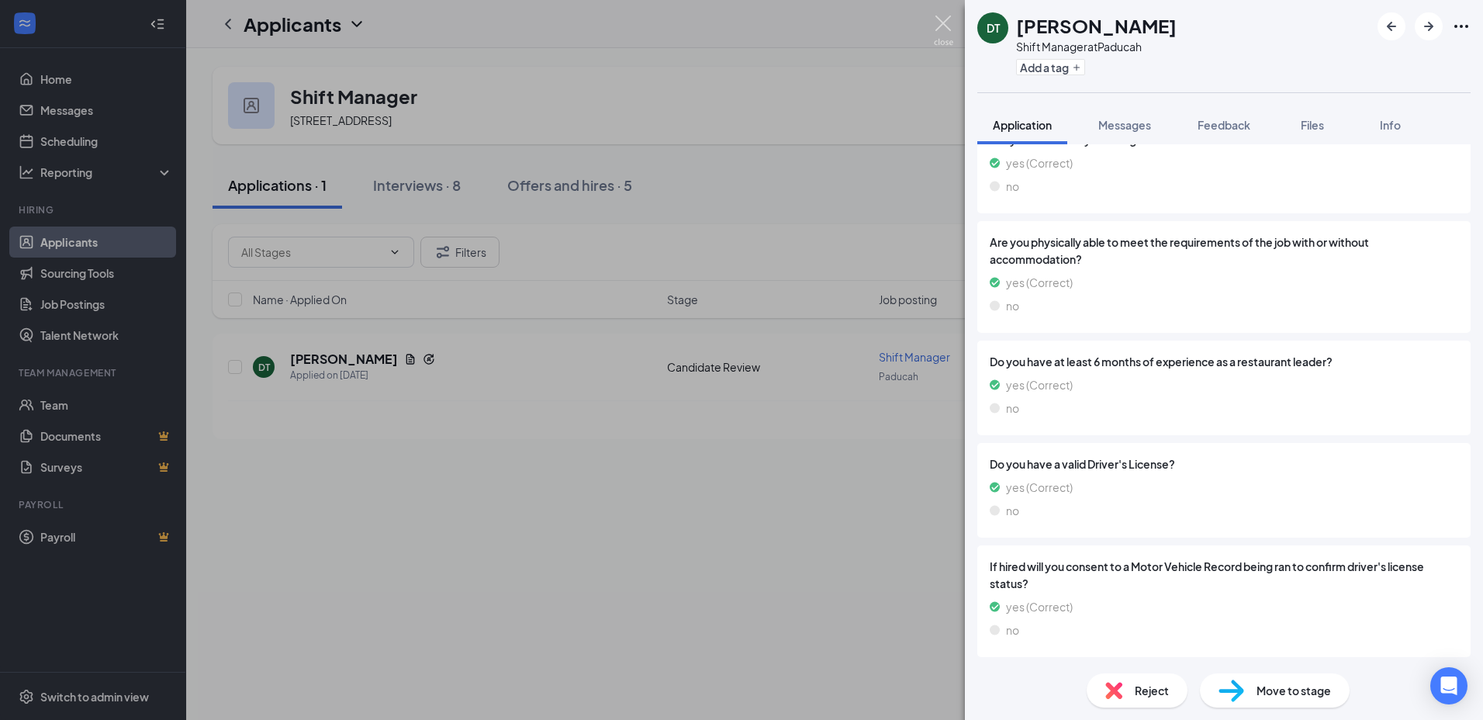
click at [944, 22] on img at bounding box center [943, 31] width 19 height 30
